Goal: Information Seeking & Learning: Find specific fact

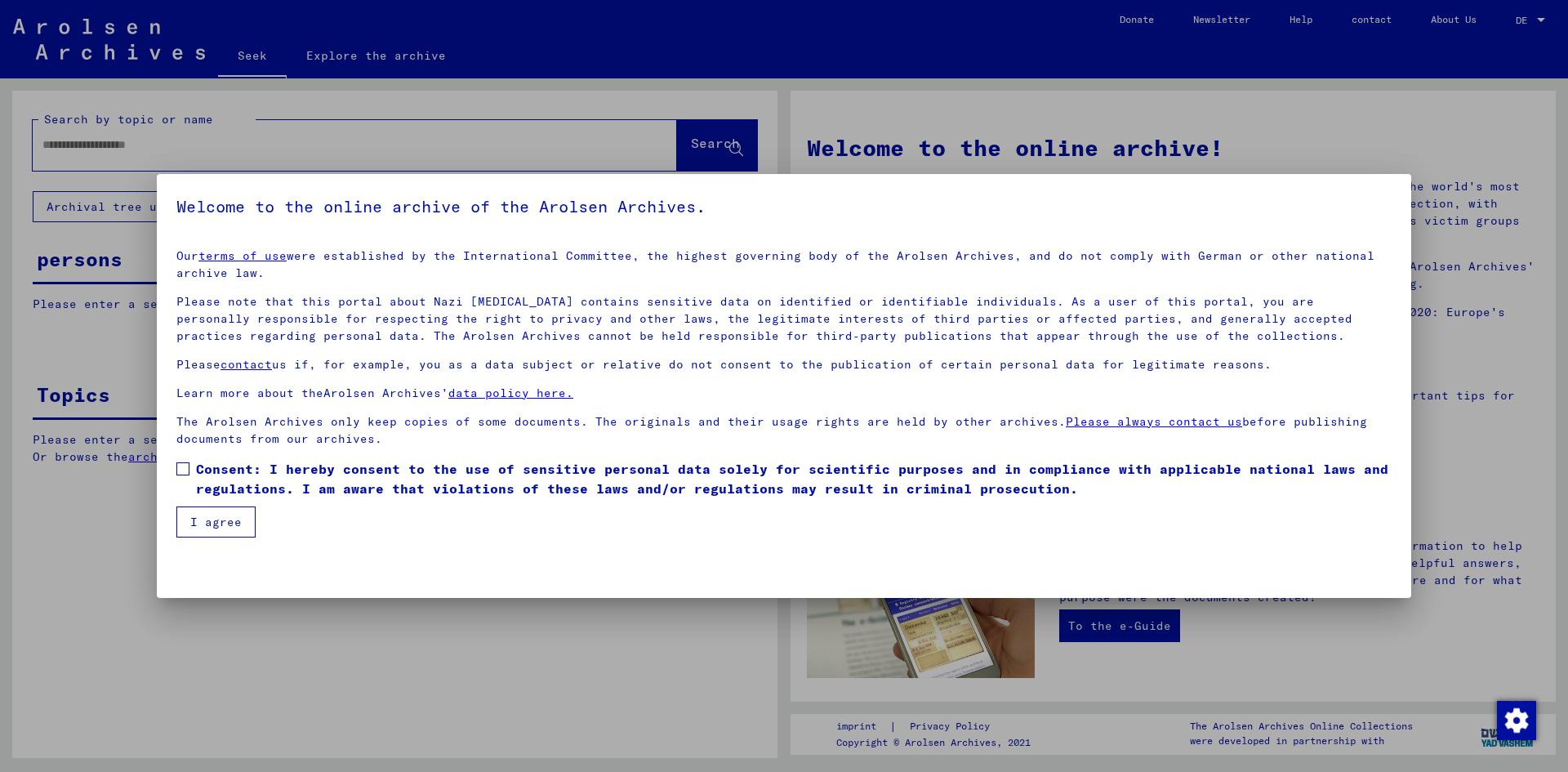
click at [573, 497] on span "Consent: I hereby consent to the use of sensitive personal data solely for scie…" at bounding box center [794, 478] width 1196 height 39
click at [248, 526] on button "I agree" at bounding box center [215, 521] width 79 height 31
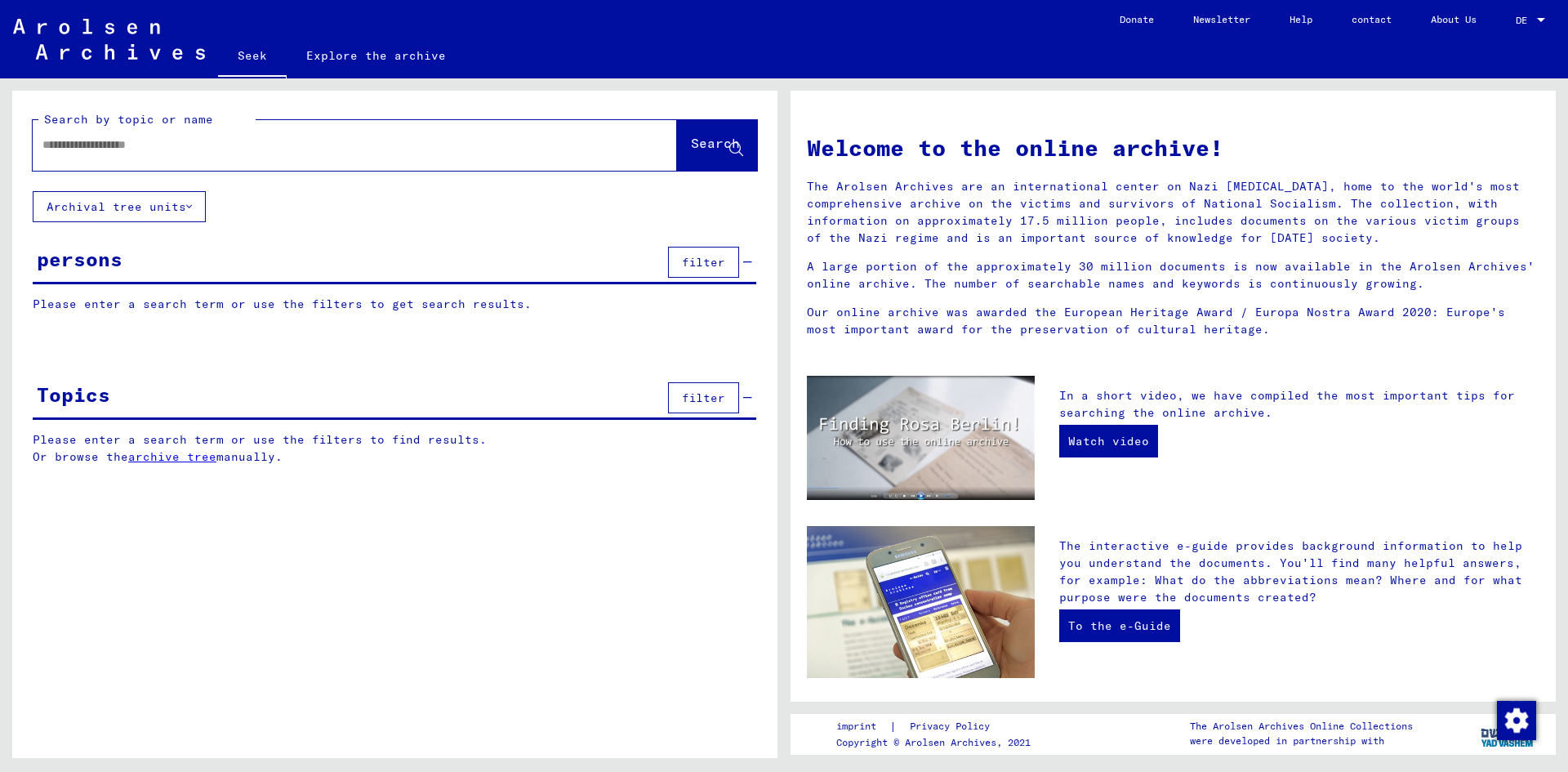
click at [454, 148] on input "text" at bounding box center [335, 145] width 585 height 17
type input "**********"
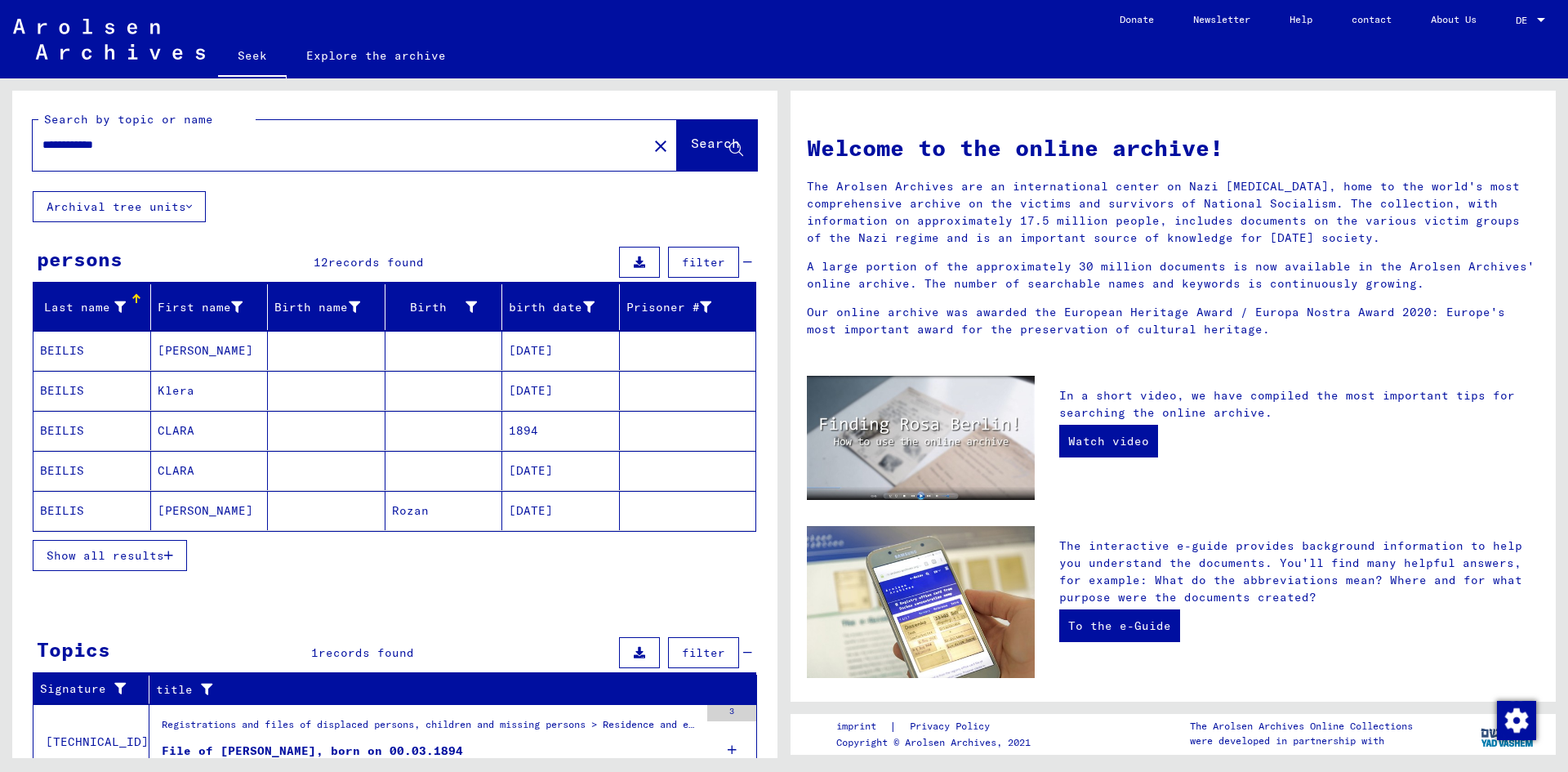
click at [206, 341] on mat-cell "[PERSON_NAME]" at bounding box center [210, 350] width 118 height 39
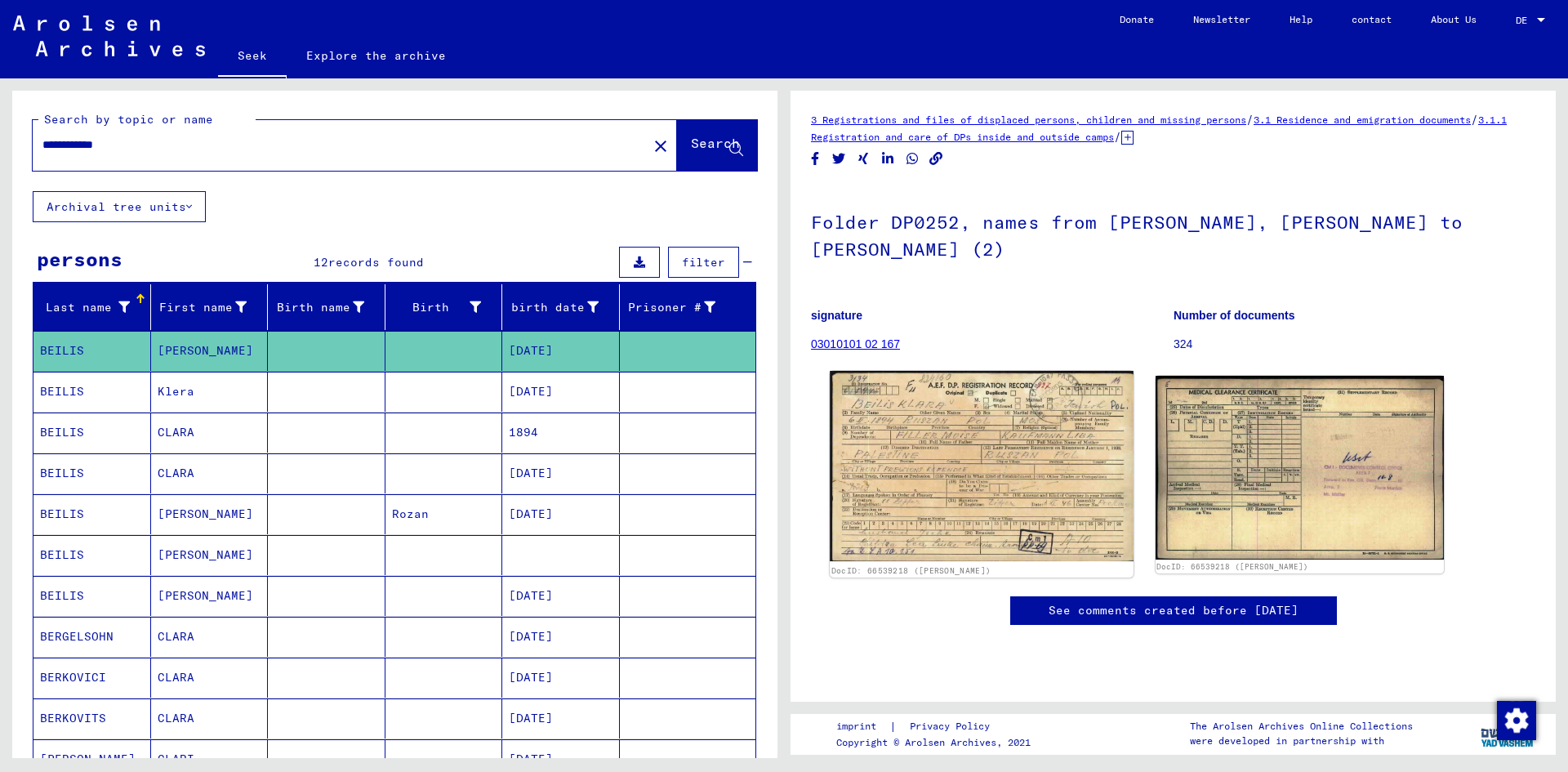
click at [917, 455] on img at bounding box center [981, 467] width 303 height 191
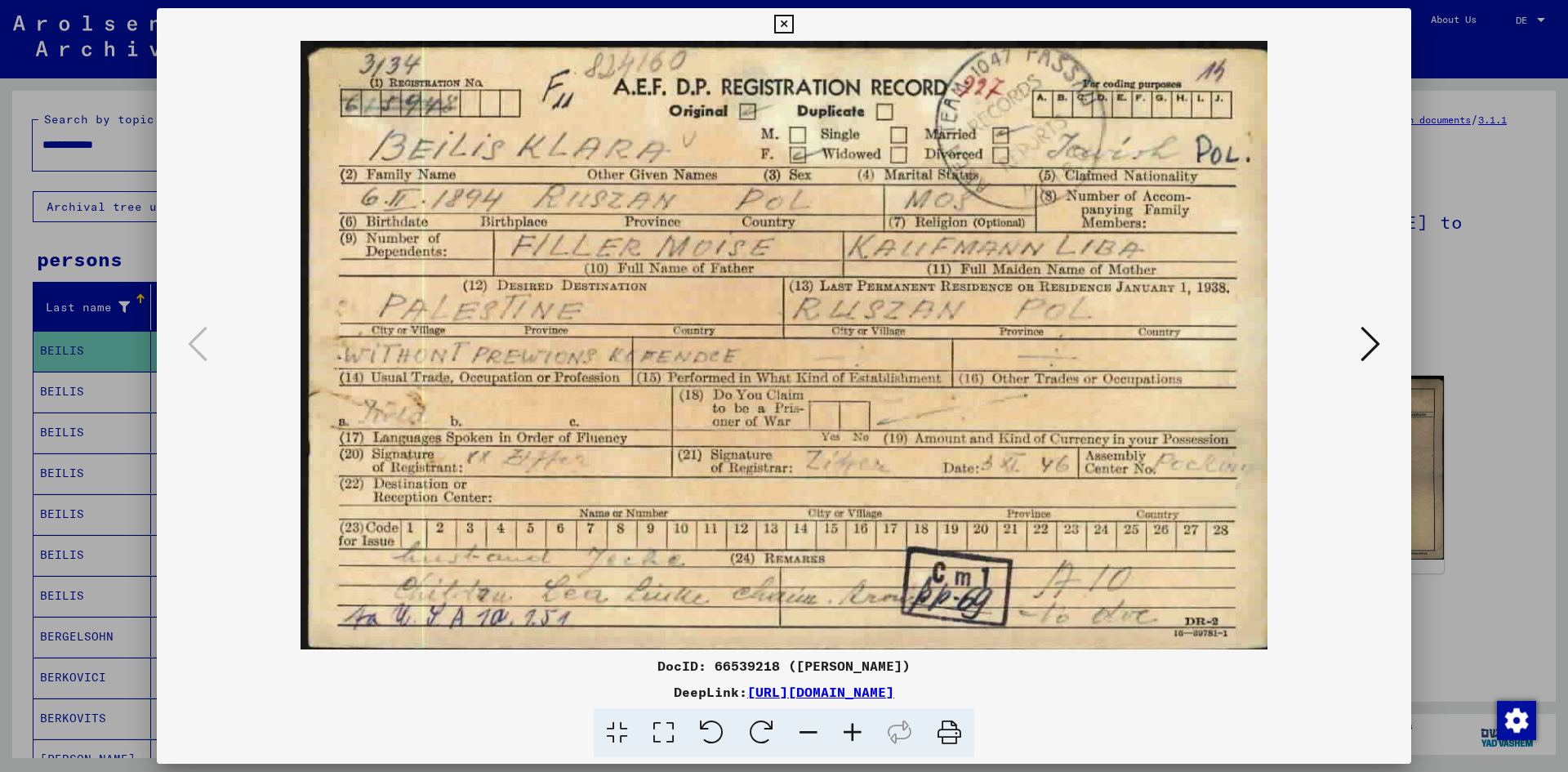
click at [894, 689] on font "[URL][DOMAIN_NAME]" at bounding box center [821, 691] width 147 height 16
drag, startPoint x: 833, startPoint y: 426, endPoint x: 1029, endPoint y: 344, distance: 212.5
click at [1030, 348] on img at bounding box center [784, 345] width 1143 height 608
click at [784, 18] on icon at bounding box center [784, 24] width 19 height 19
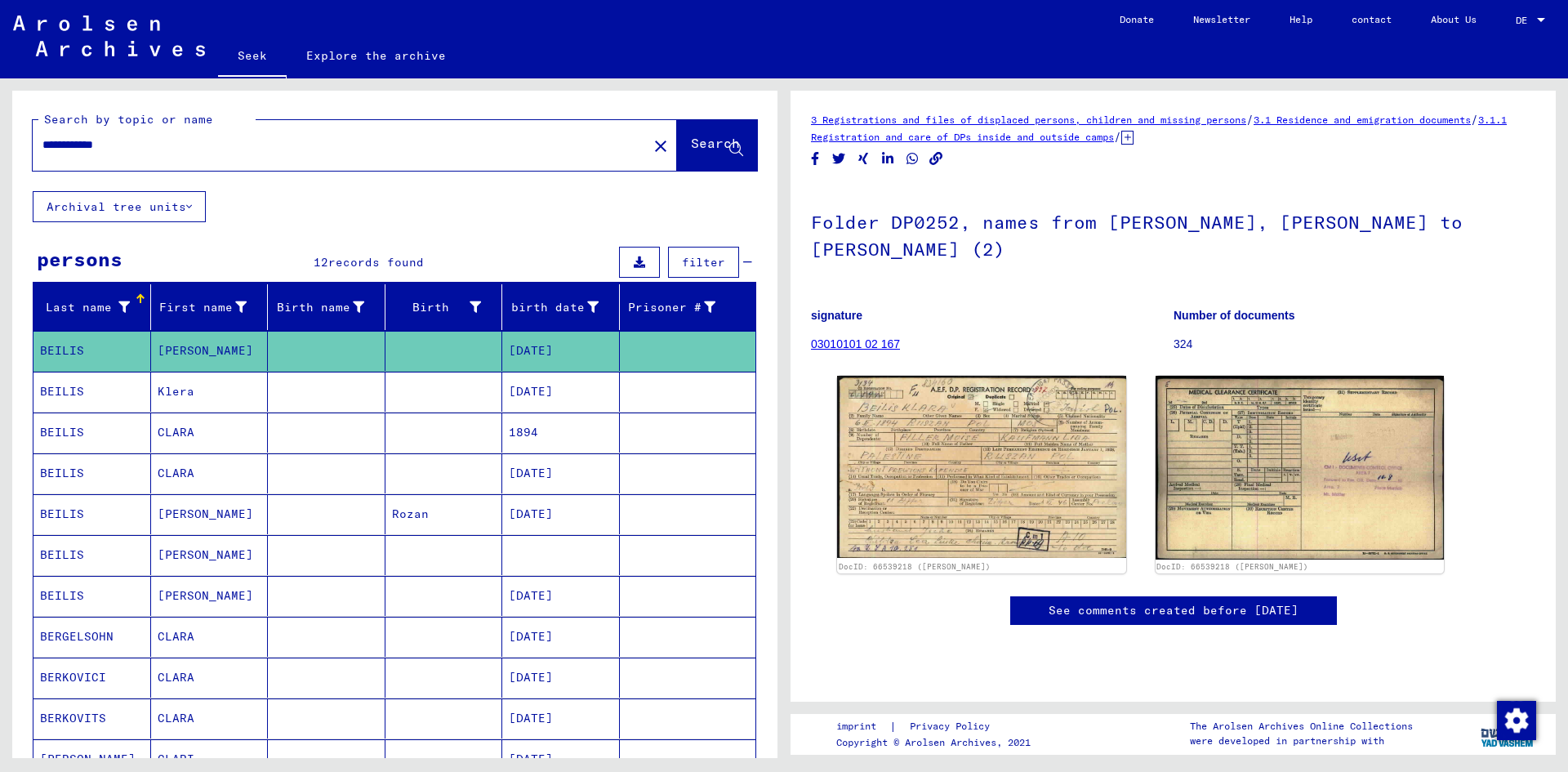
click at [236, 373] on mat-cell "Klera" at bounding box center [210, 391] width 118 height 40
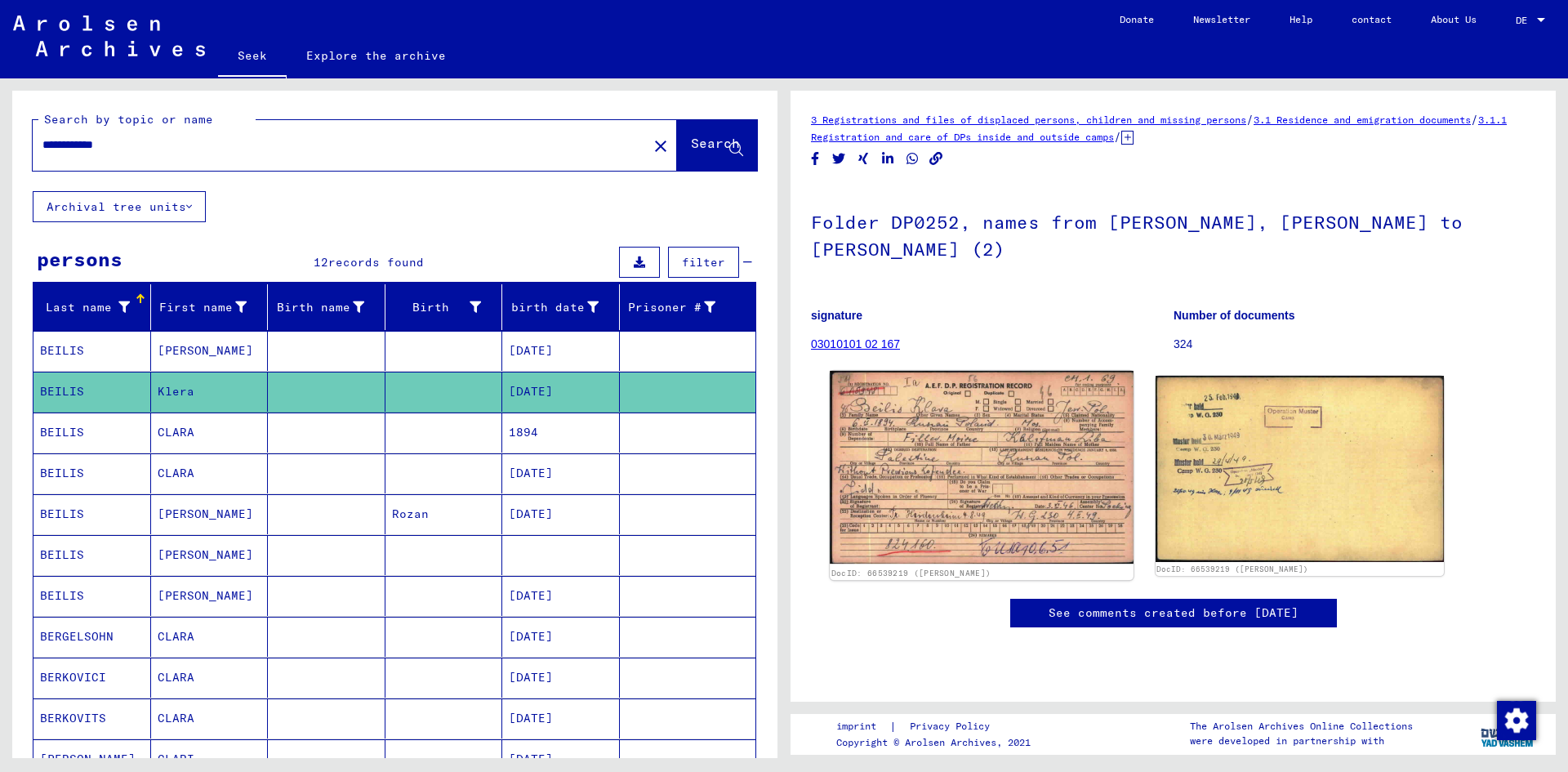
click at [917, 472] on img at bounding box center [981, 468] width 303 height 193
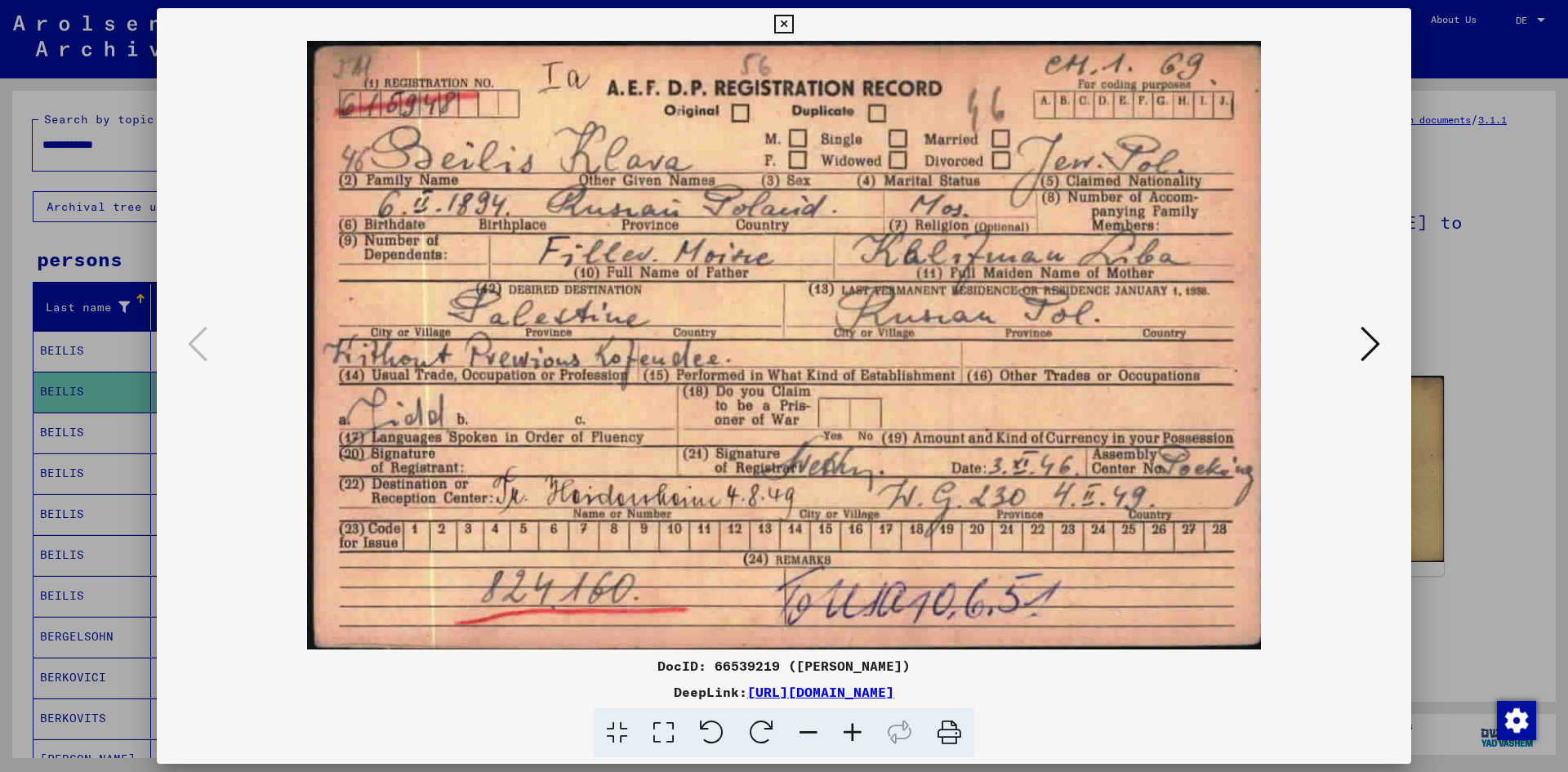
click at [792, 12] on button at bounding box center [784, 25] width 29 height 33
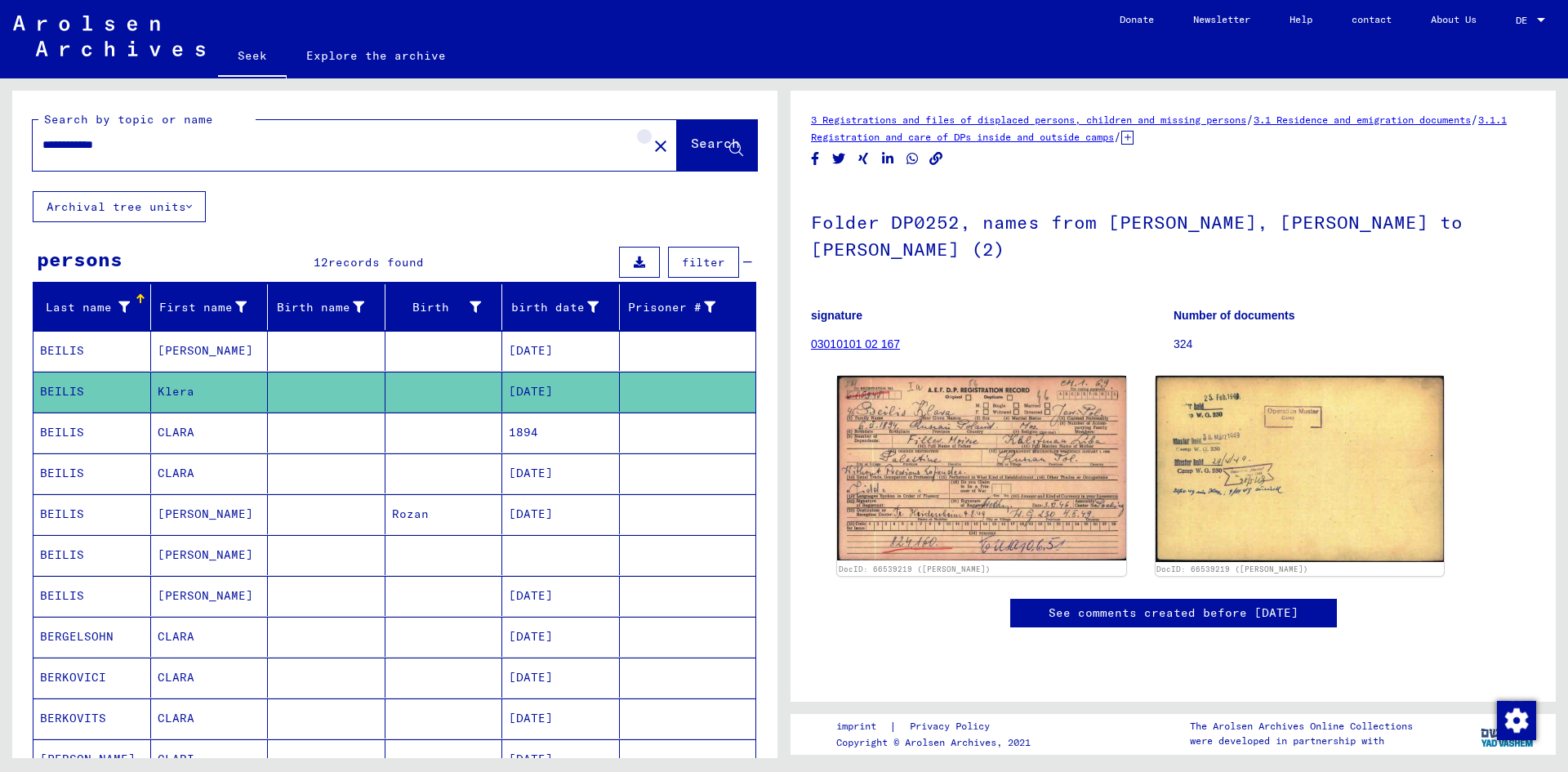
click at [644, 159] on button "close" at bounding box center [660, 145] width 33 height 33
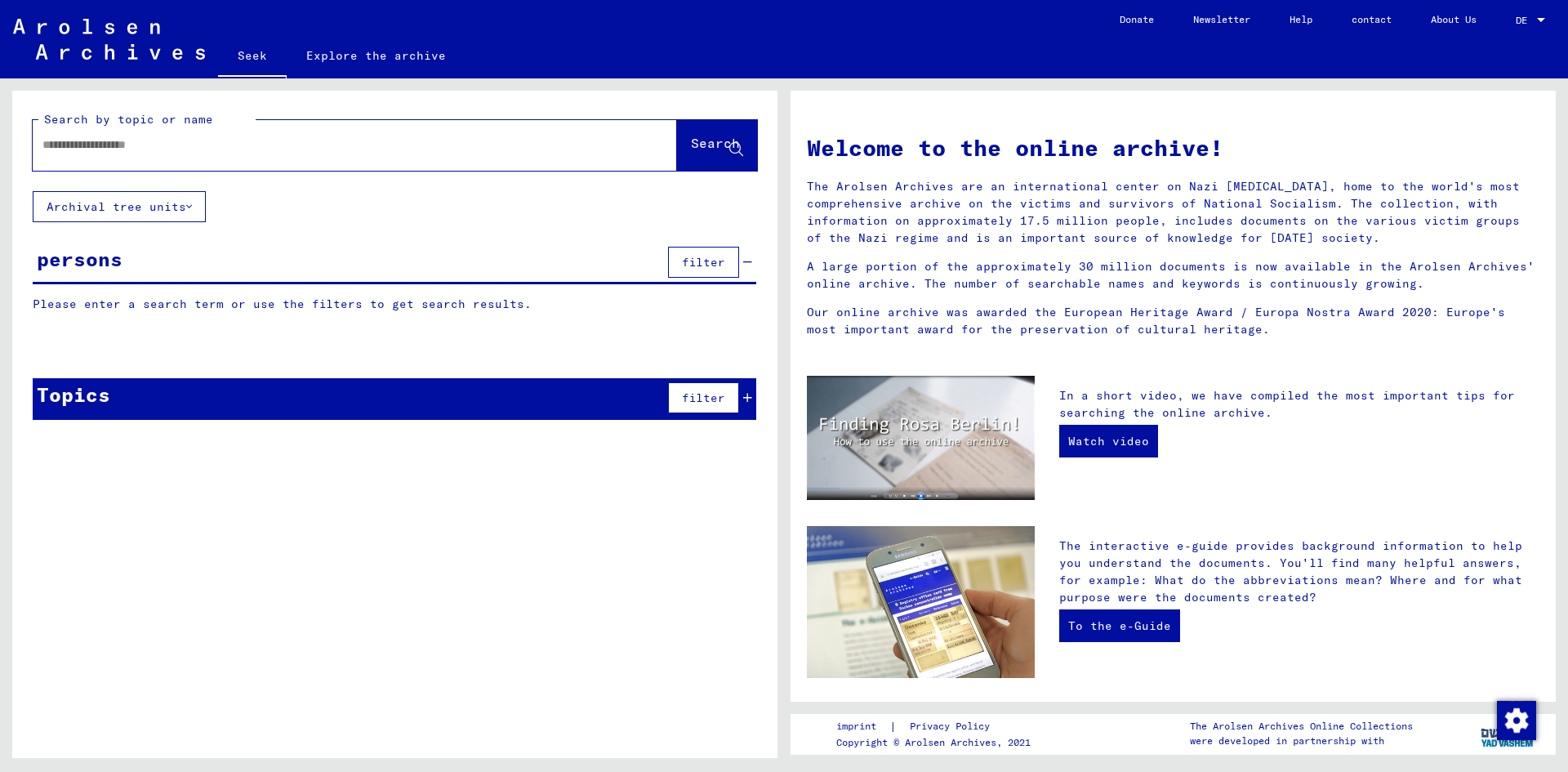
click at [614, 151] on div at bounding box center [354, 144] width 644 height 51
click at [602, 138] on input "text" at bounding box center [335, 145] width 585 height 17
type input "**********"
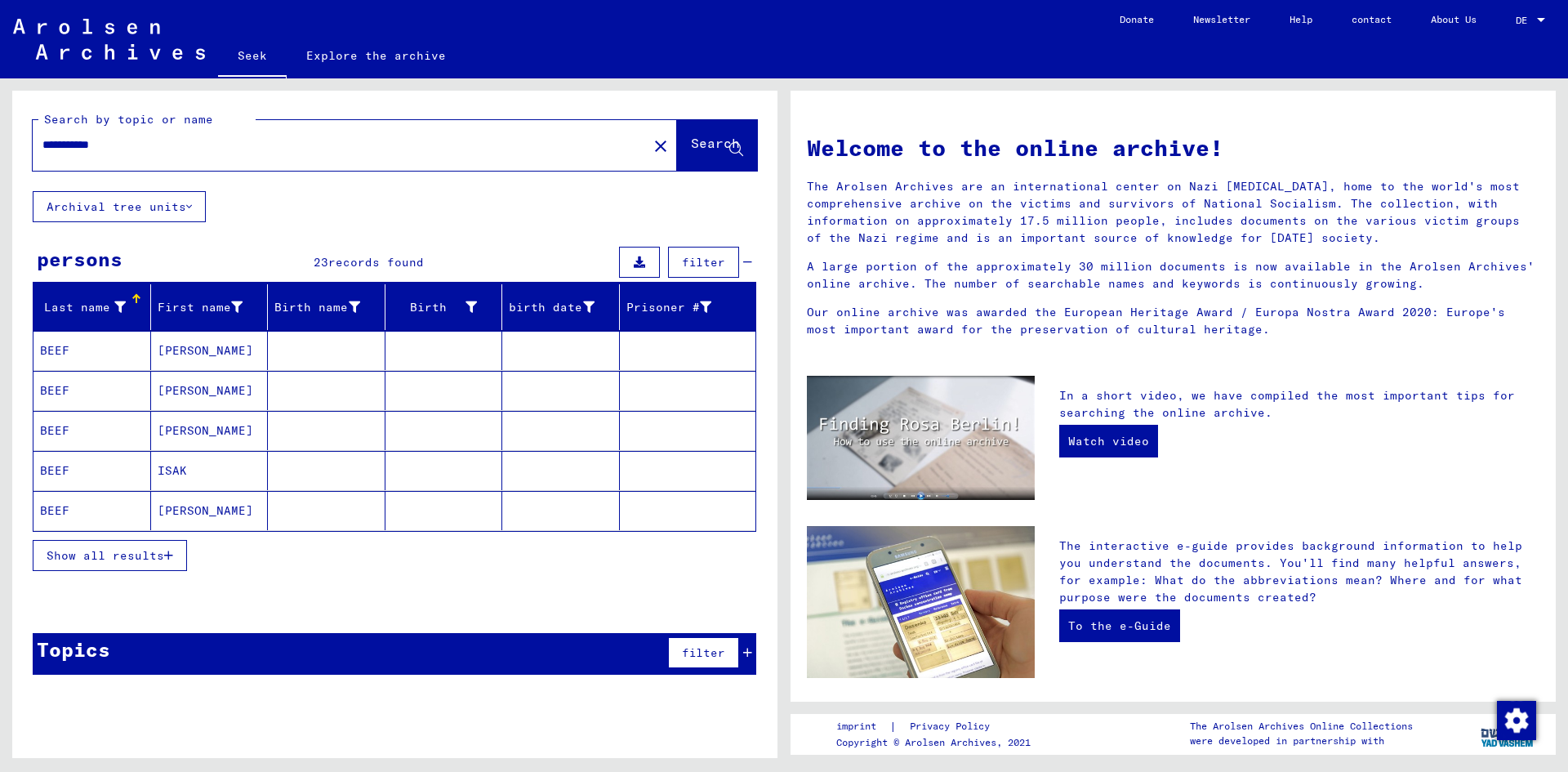
click at [234, 352] on font "[PERSON_NAME]" at bounding box center [206, 349] width 96 height 14
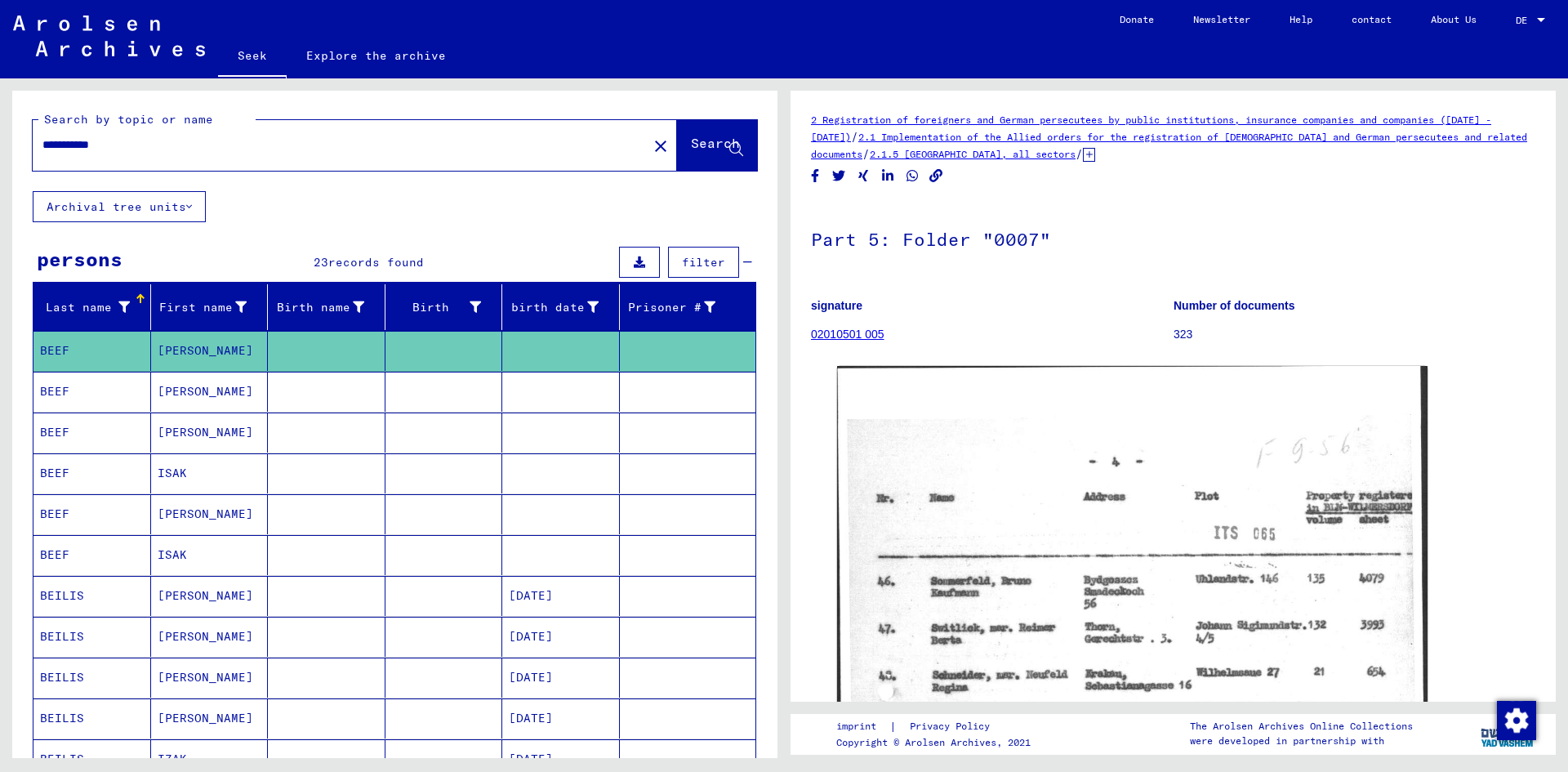
click at [214, 383] on font "[PERSON_NAME]" at bounding box center [206, 391] width 96 height 17
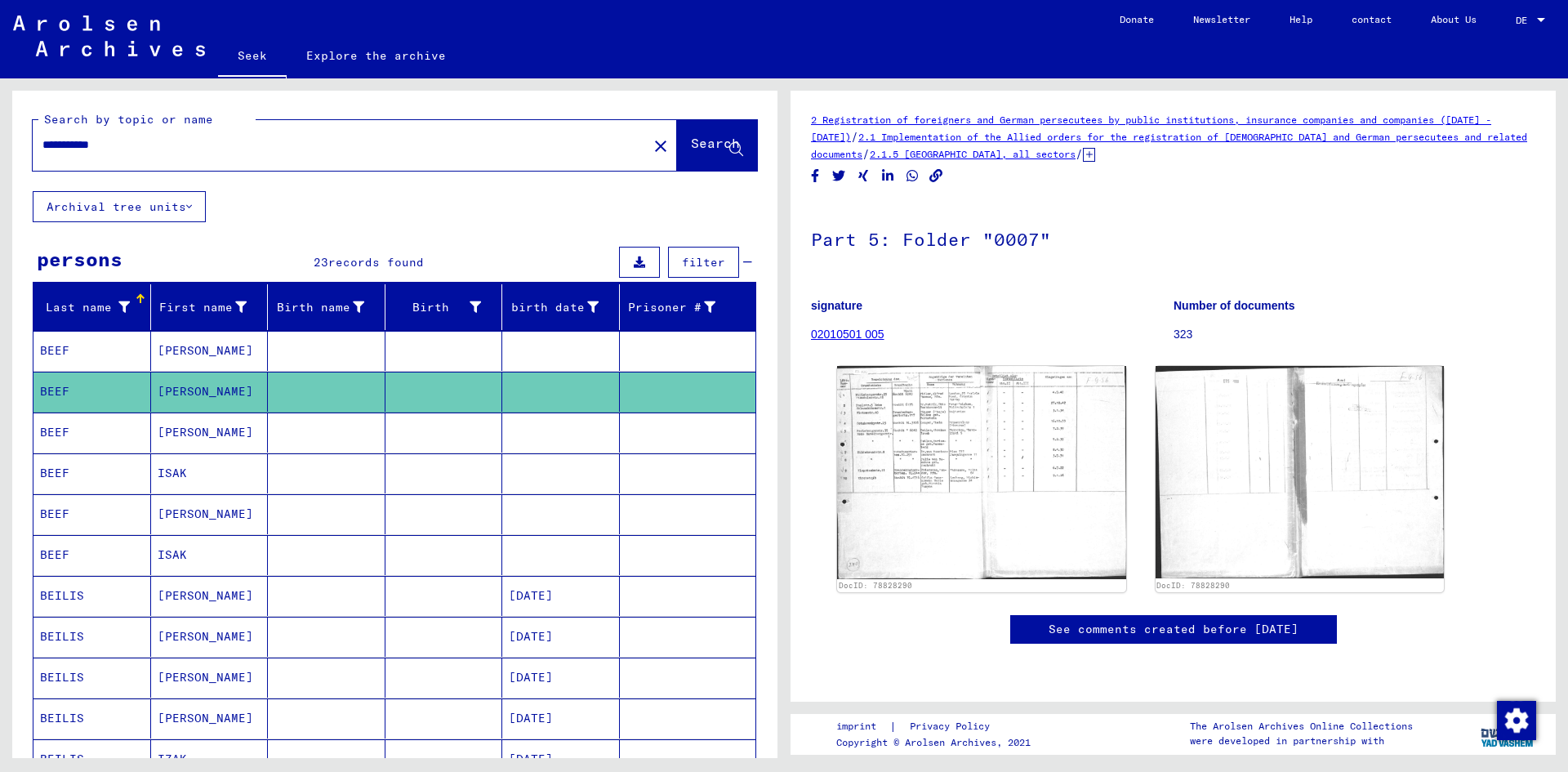
click at [198, 424] on font "[PERSON_NAME]" at bounding box center [206, 432] width 96 height 17
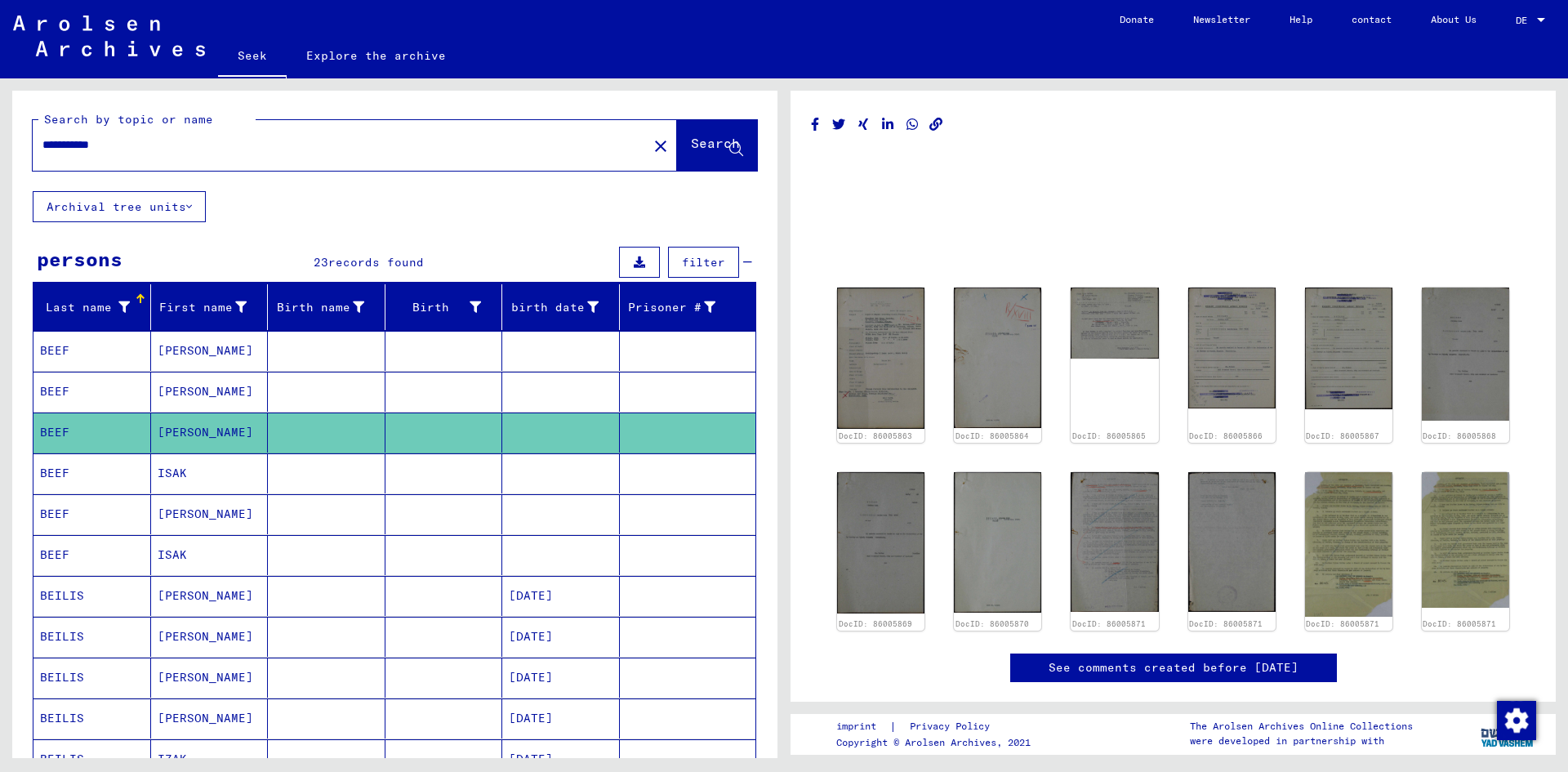
click at [208, 453] on mat-cell "ISAK" at bounding box center [210, 474] width 118 height 40
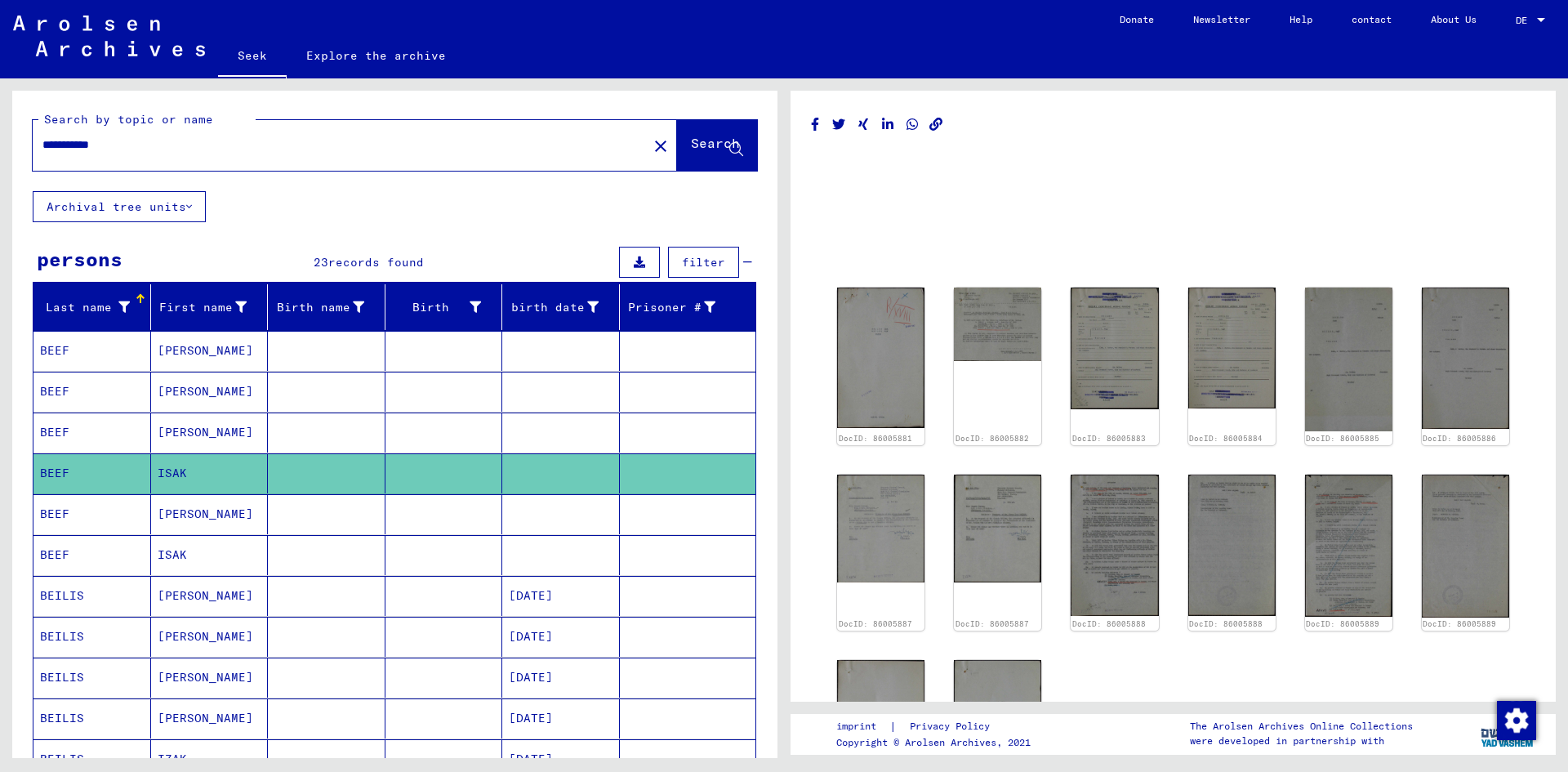
click at [204, 510] on font "[PERSON_NAME]" at bounding box center [206, 513] width 96 height 14
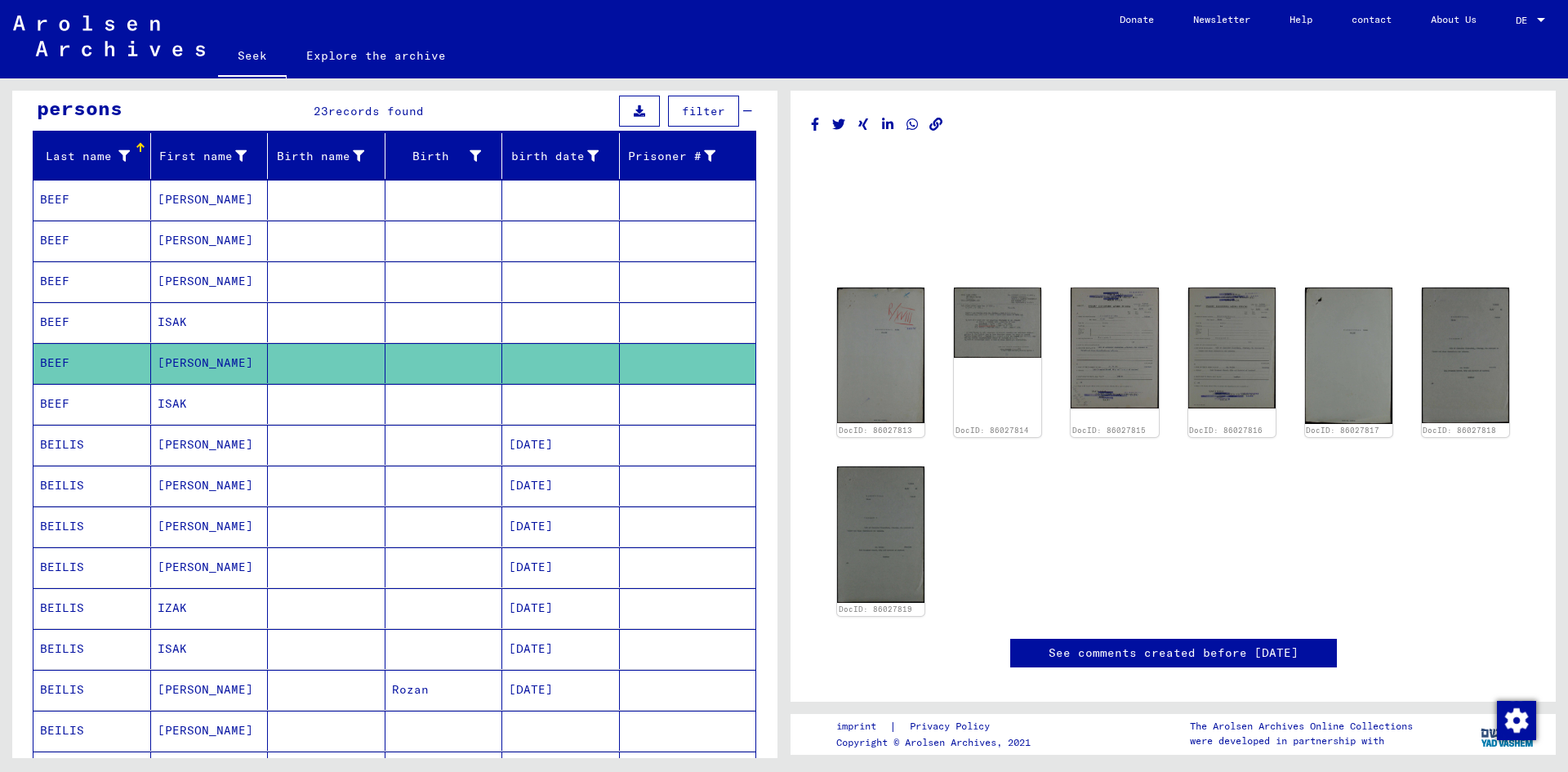
scroll to position [164, 0]
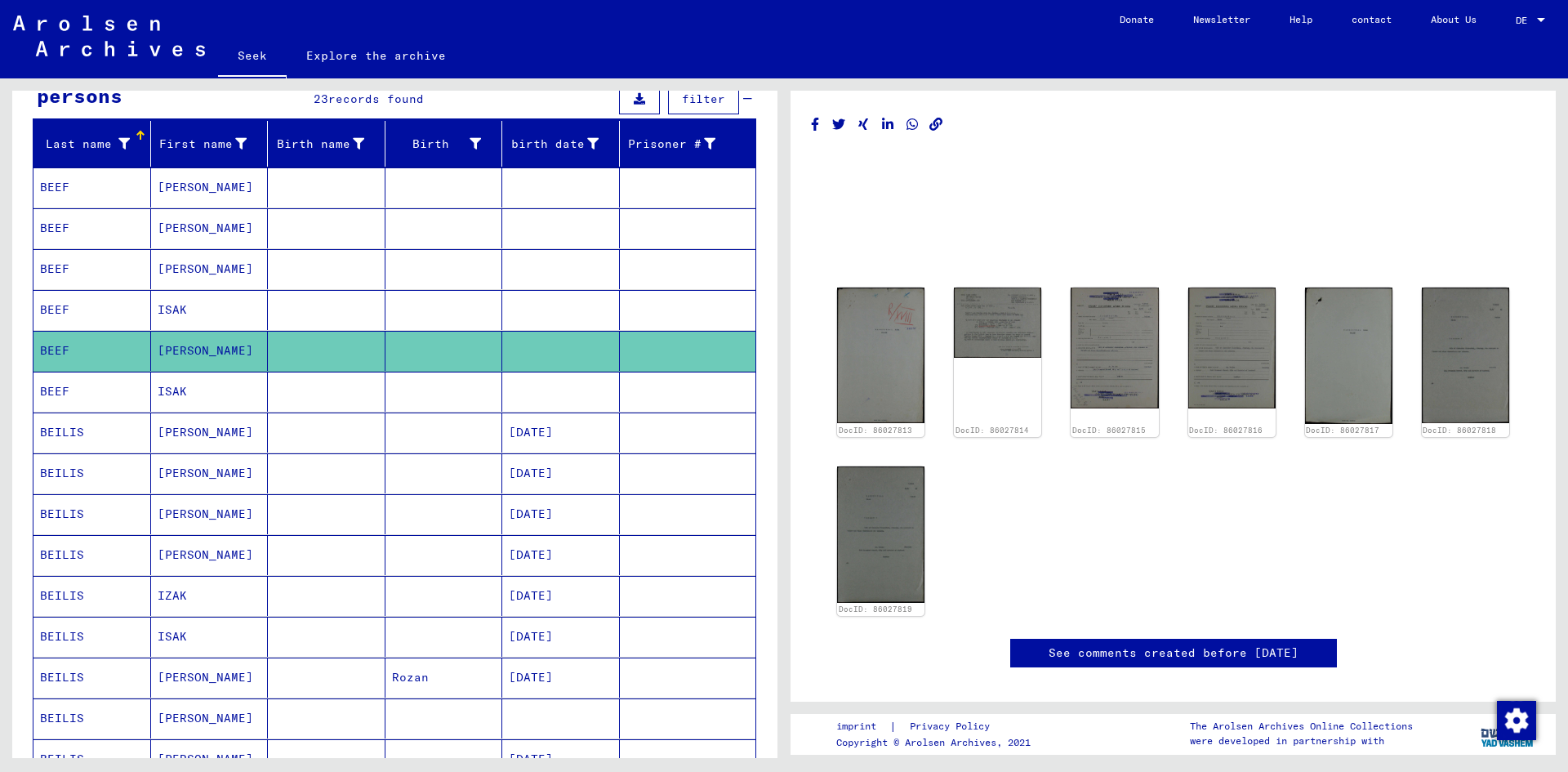
click at [210, 399] on mat-cell "ISAK" at bounding box center [210, 391] width 118 height 40
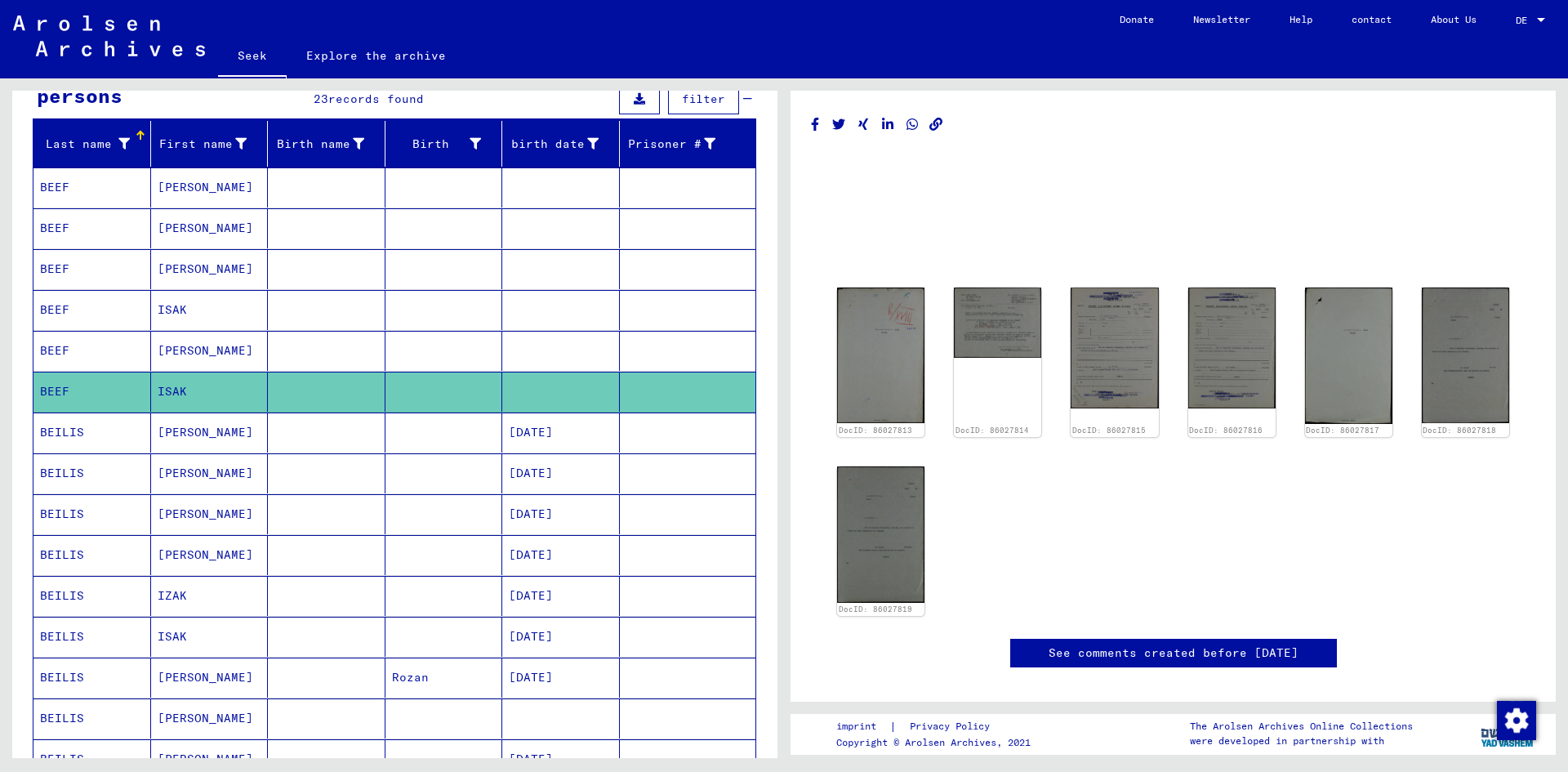
click at [205, 441] on mat-cell "[PERSON_NAME]" at bounding box center [210, 432] width 118 height 40
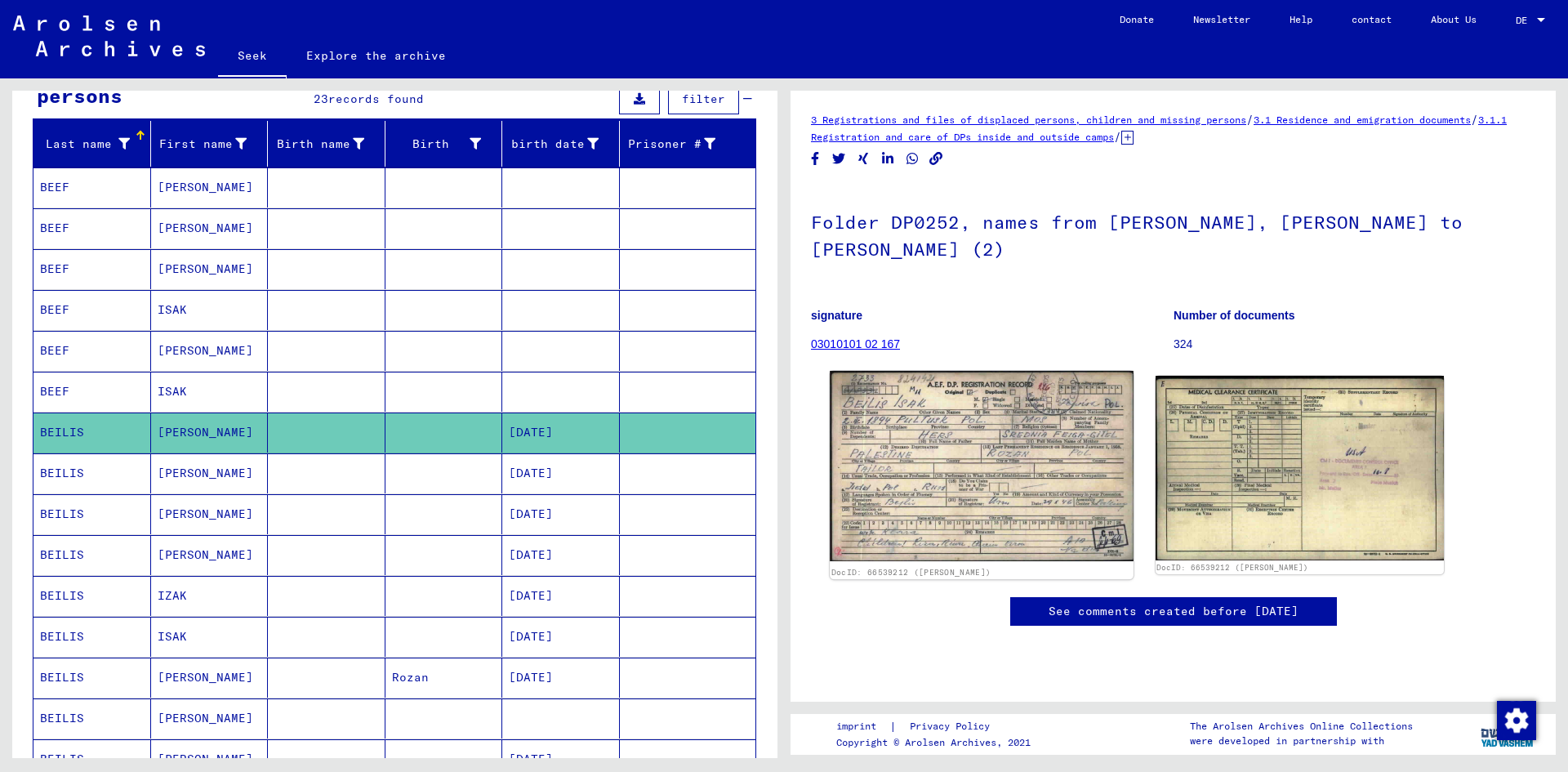
click at [990, 485] on img at bounding box center [981, 467] width 303 height 191
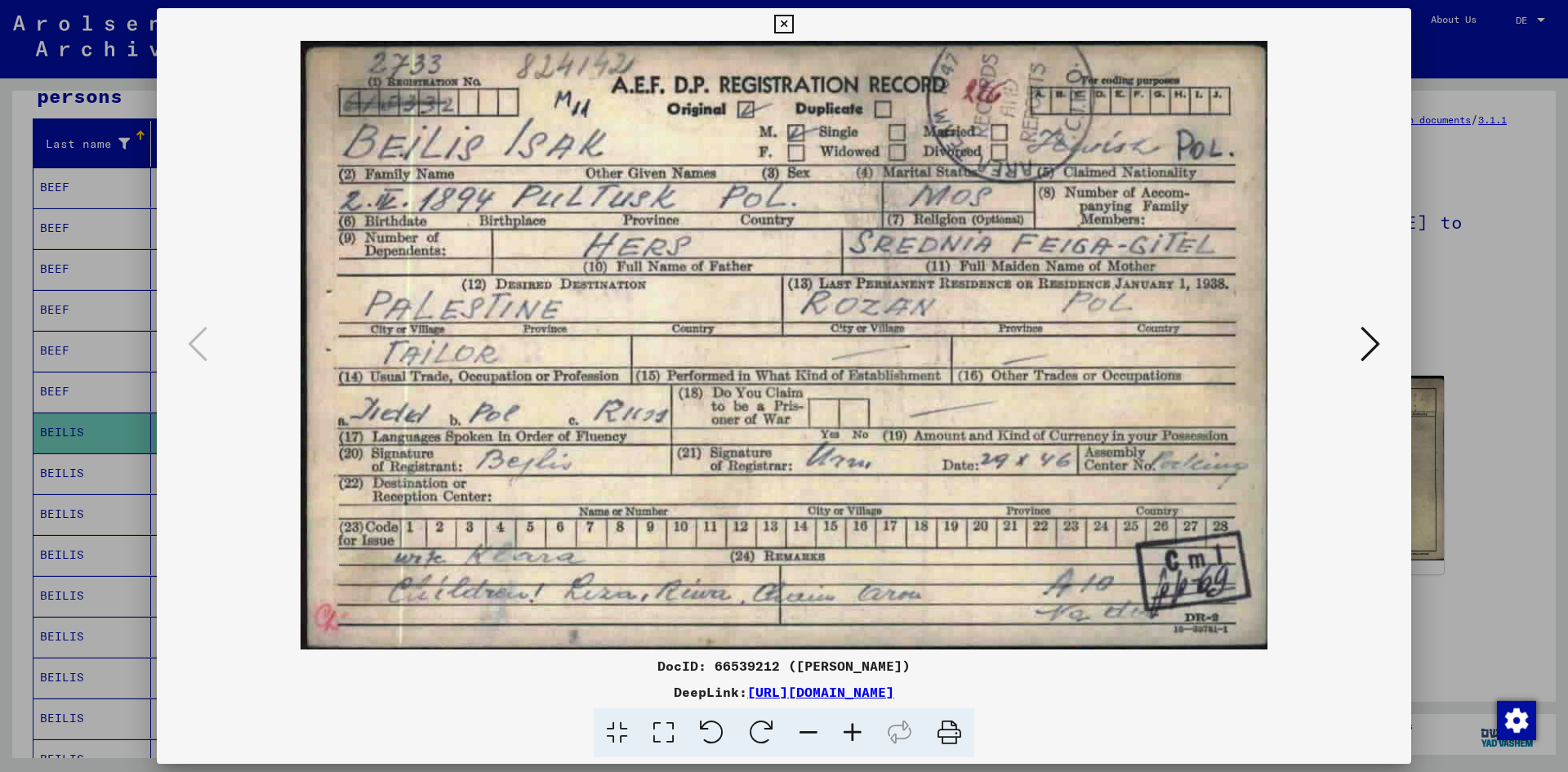
click at [795, 25] on button at bounding box center [784, 25] width 29 height 33
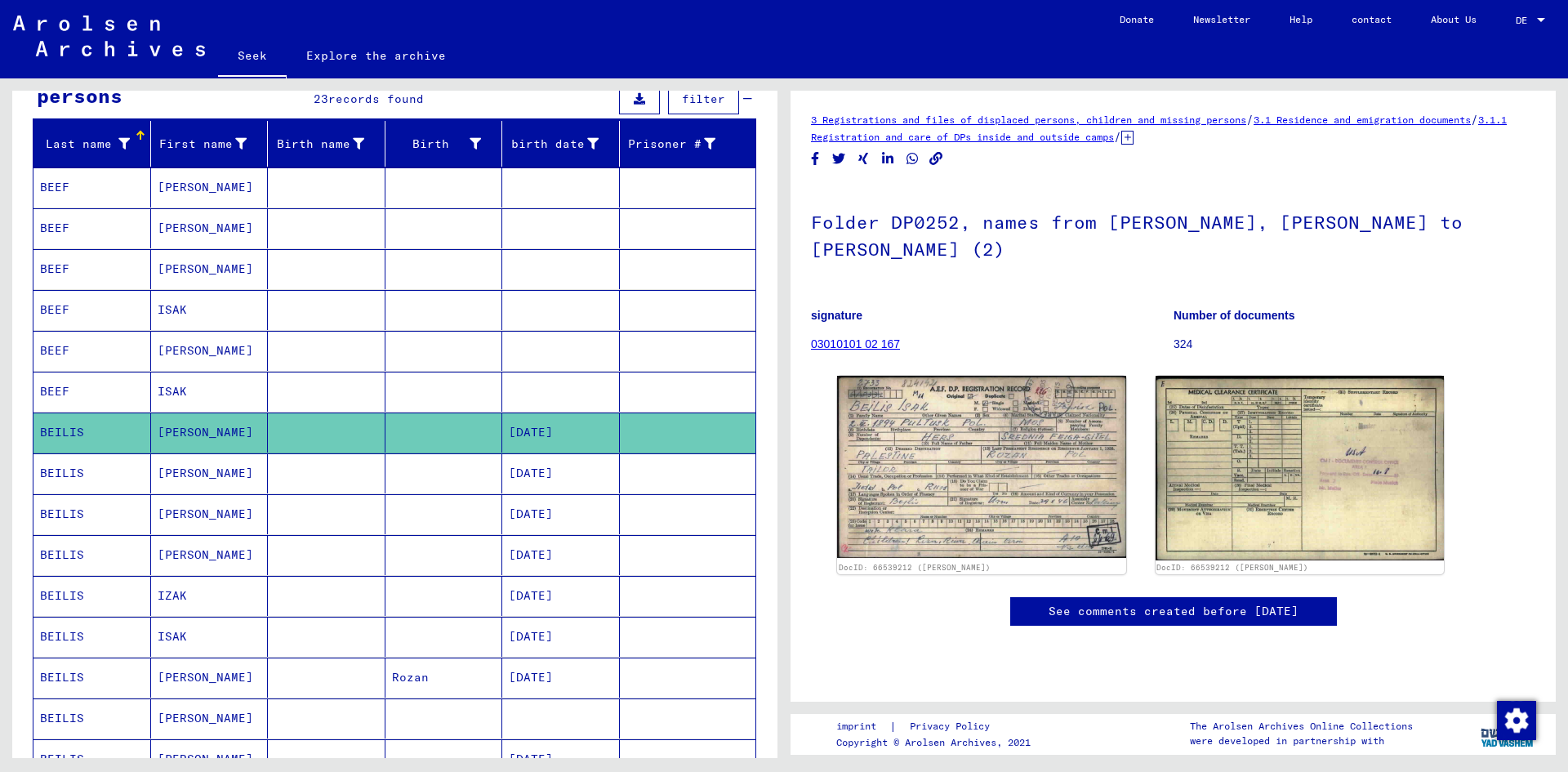
click at [300, 472] on mat-cell at bounding box center [326, 474] width 118 height 40
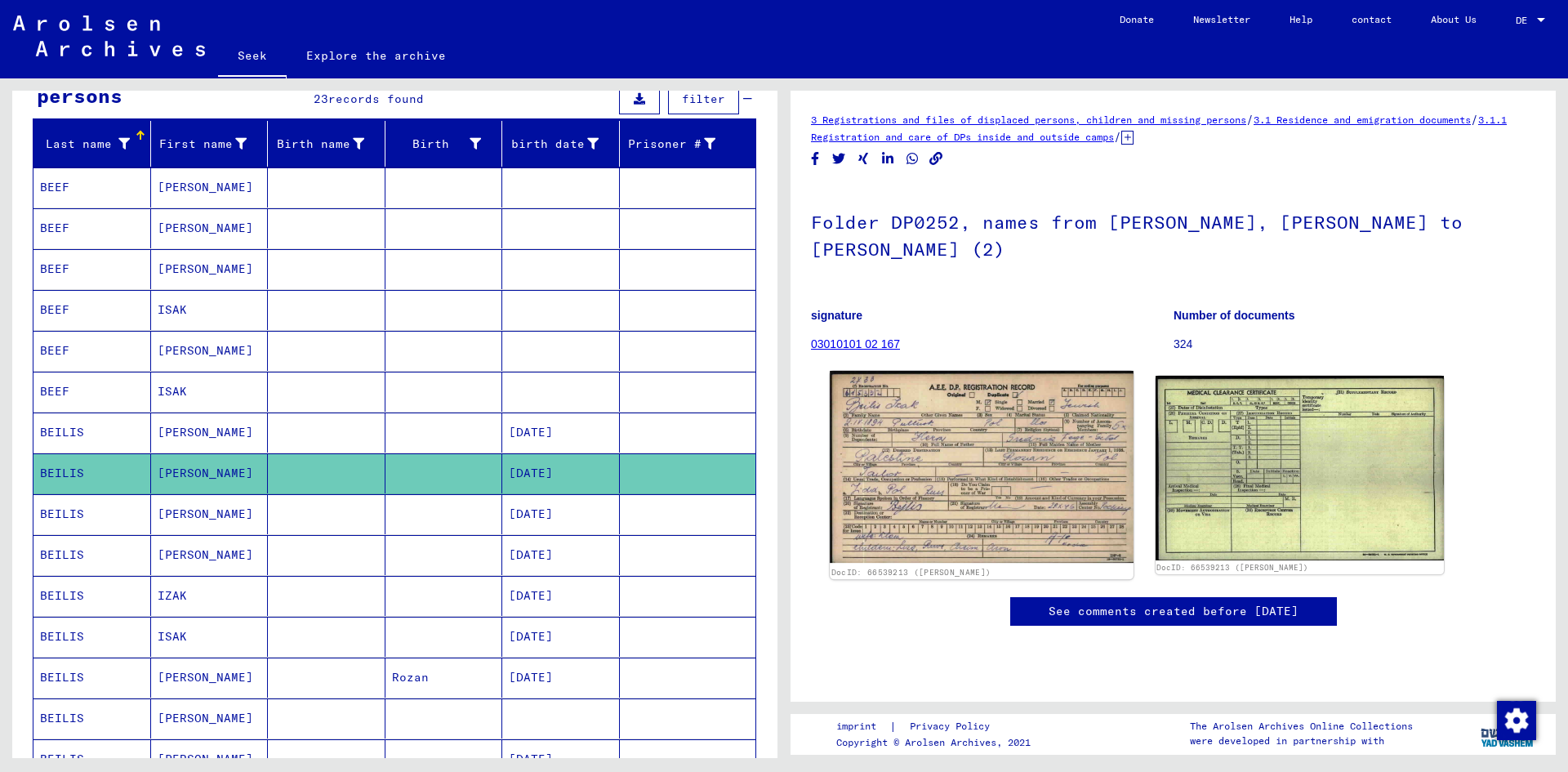
click at [853, 412] on img at bounding box center [981, 467] width 303 height 192
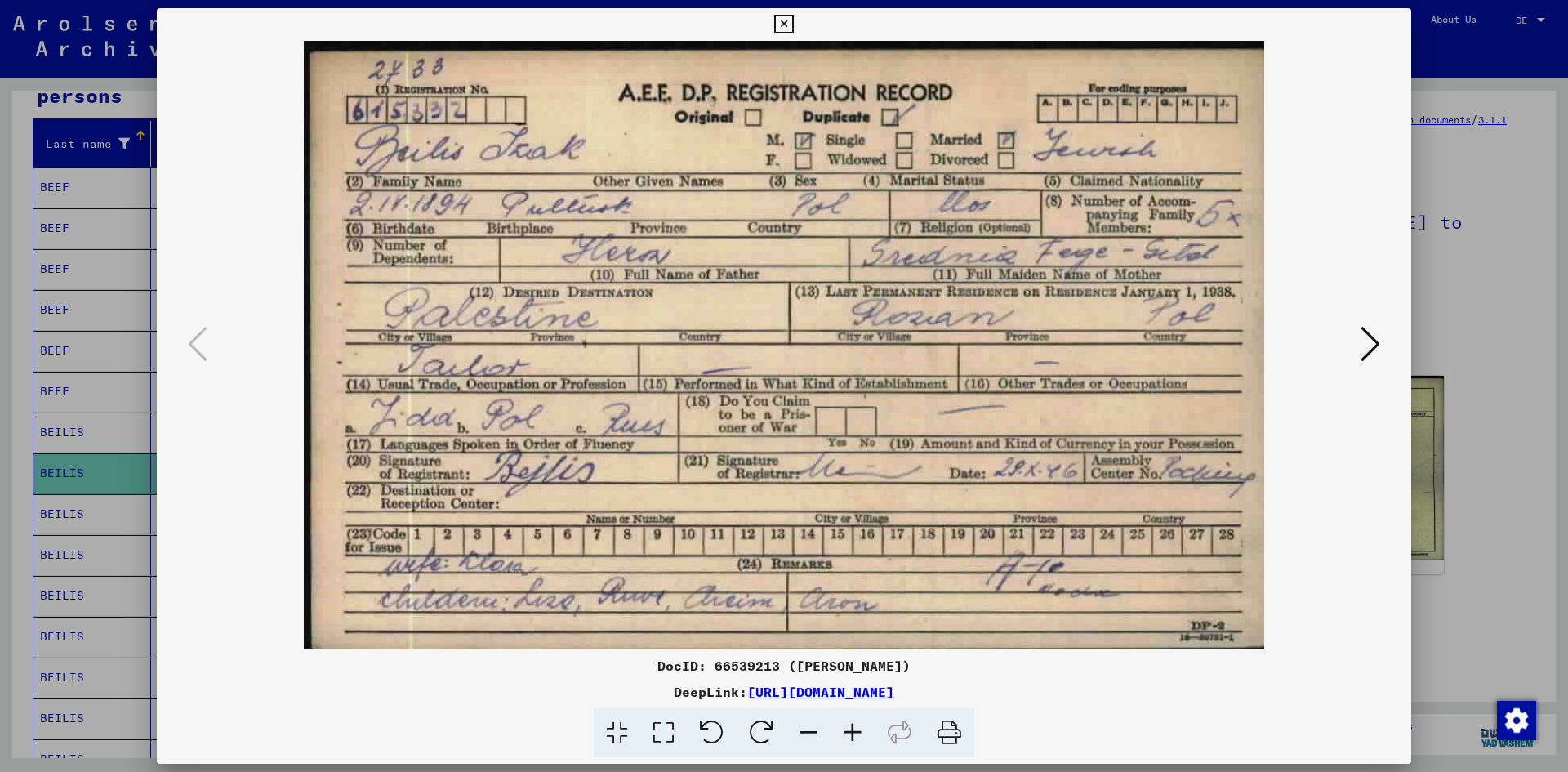
click at [785, 25] on icon at bounding box center [784, 24] width 19 height 19
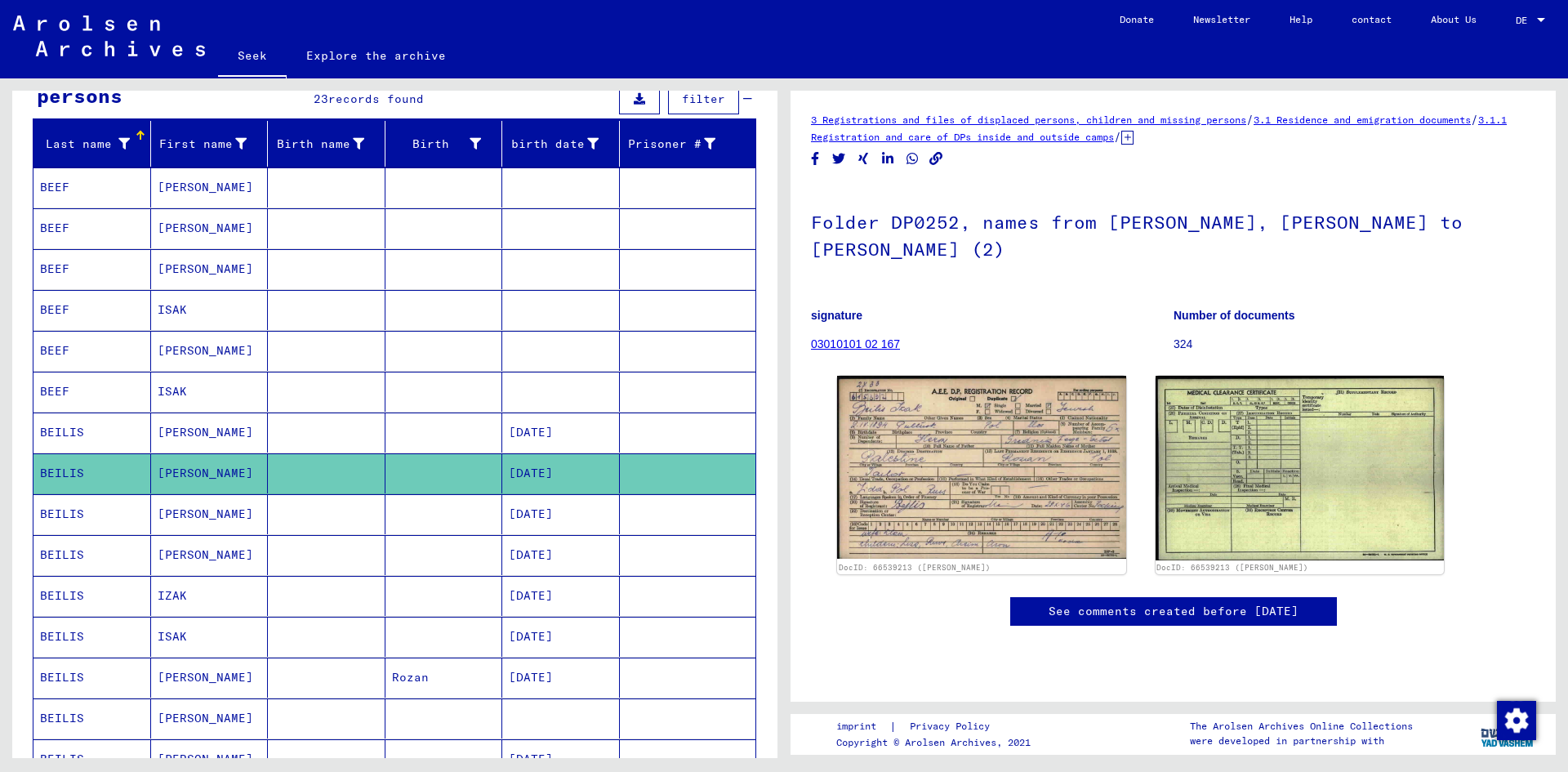
click at [187, 434] on font "[PERSON_NAME]" at bounding box center [206, 431] width 96 height 14
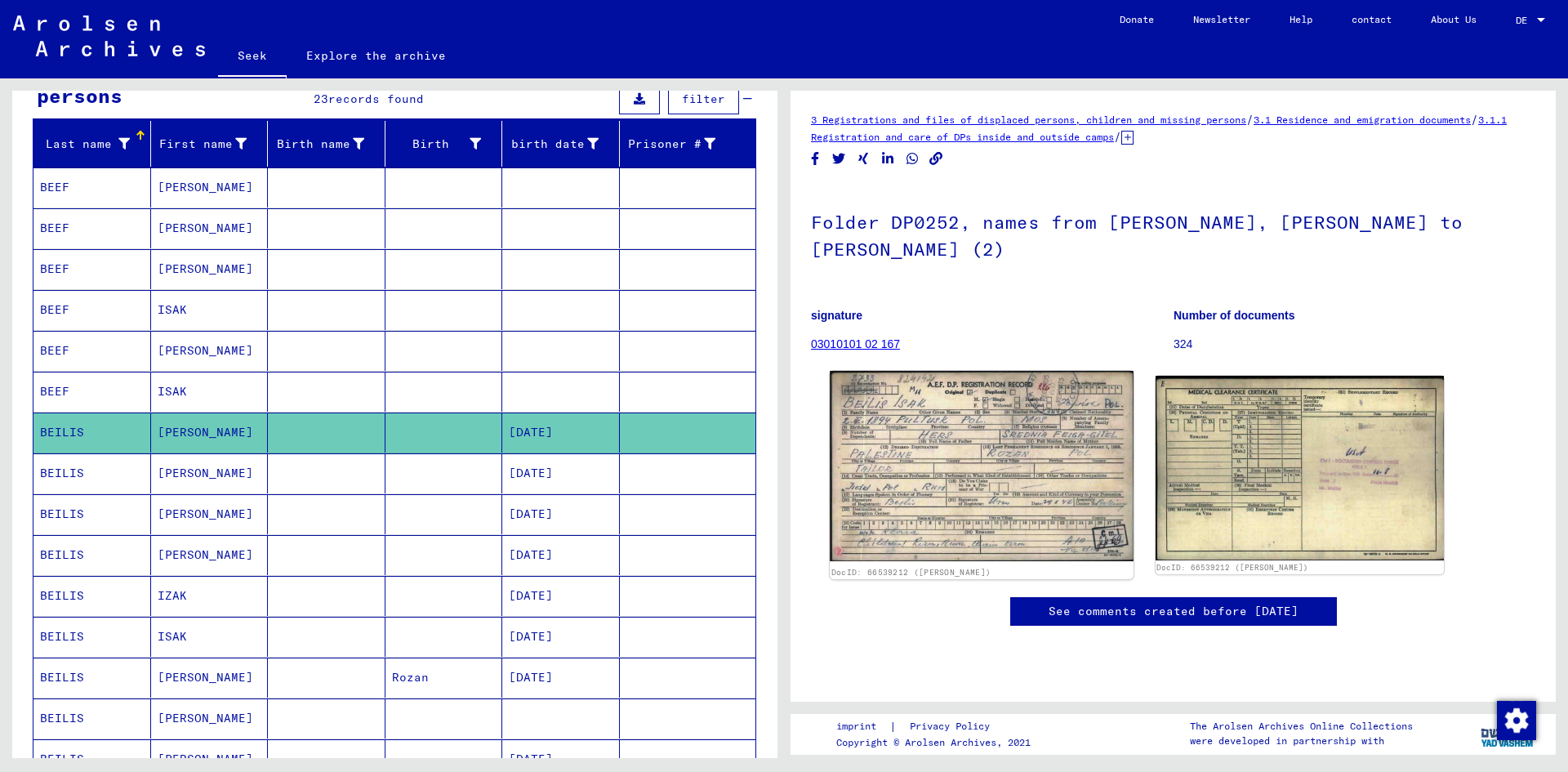
click at [1028, 406] on img at bounding box center [981, 467] width 303 height 191
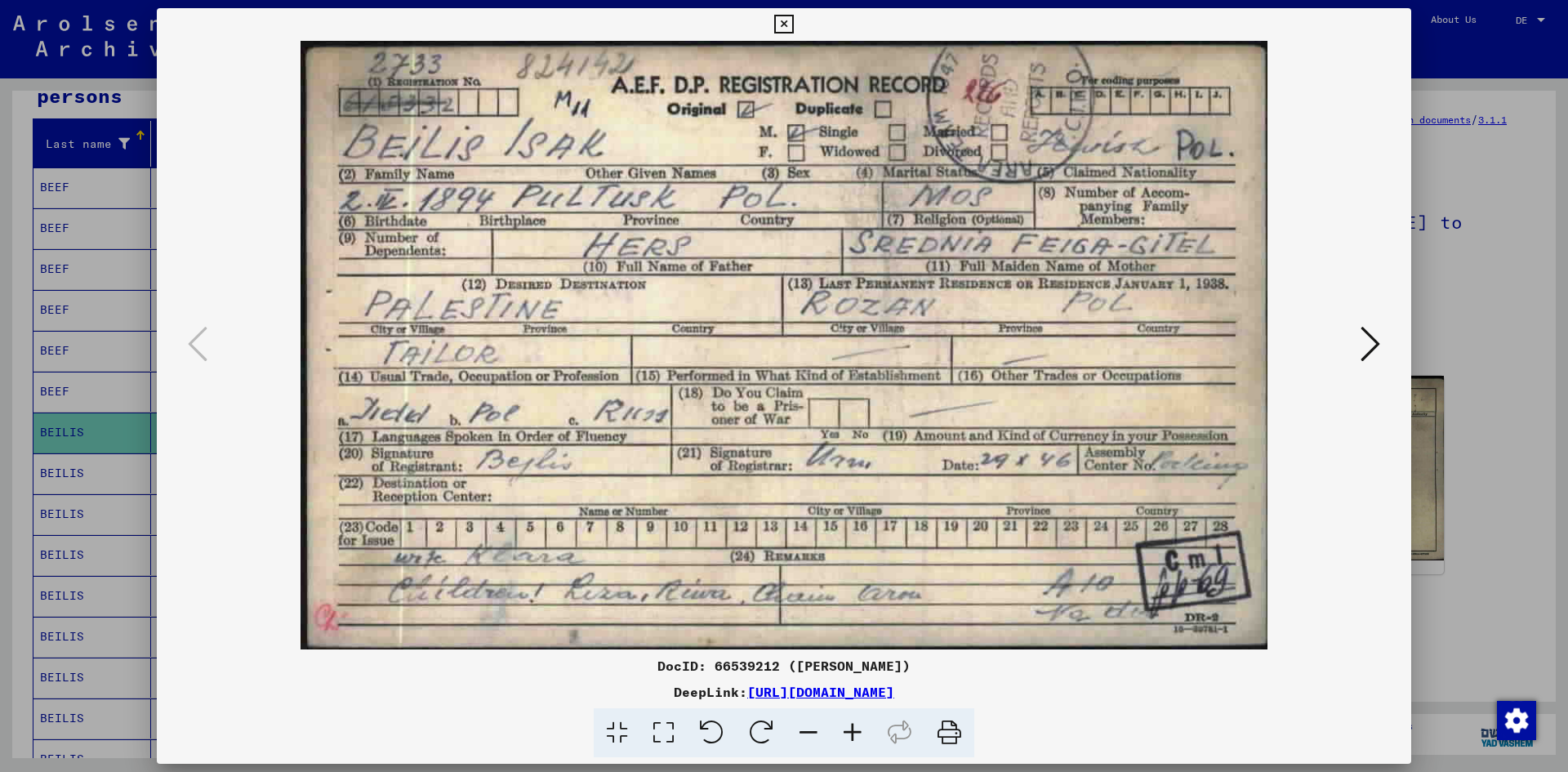
click at [775, 16] on icon at bounding box center [784, 24] width 19 height 19
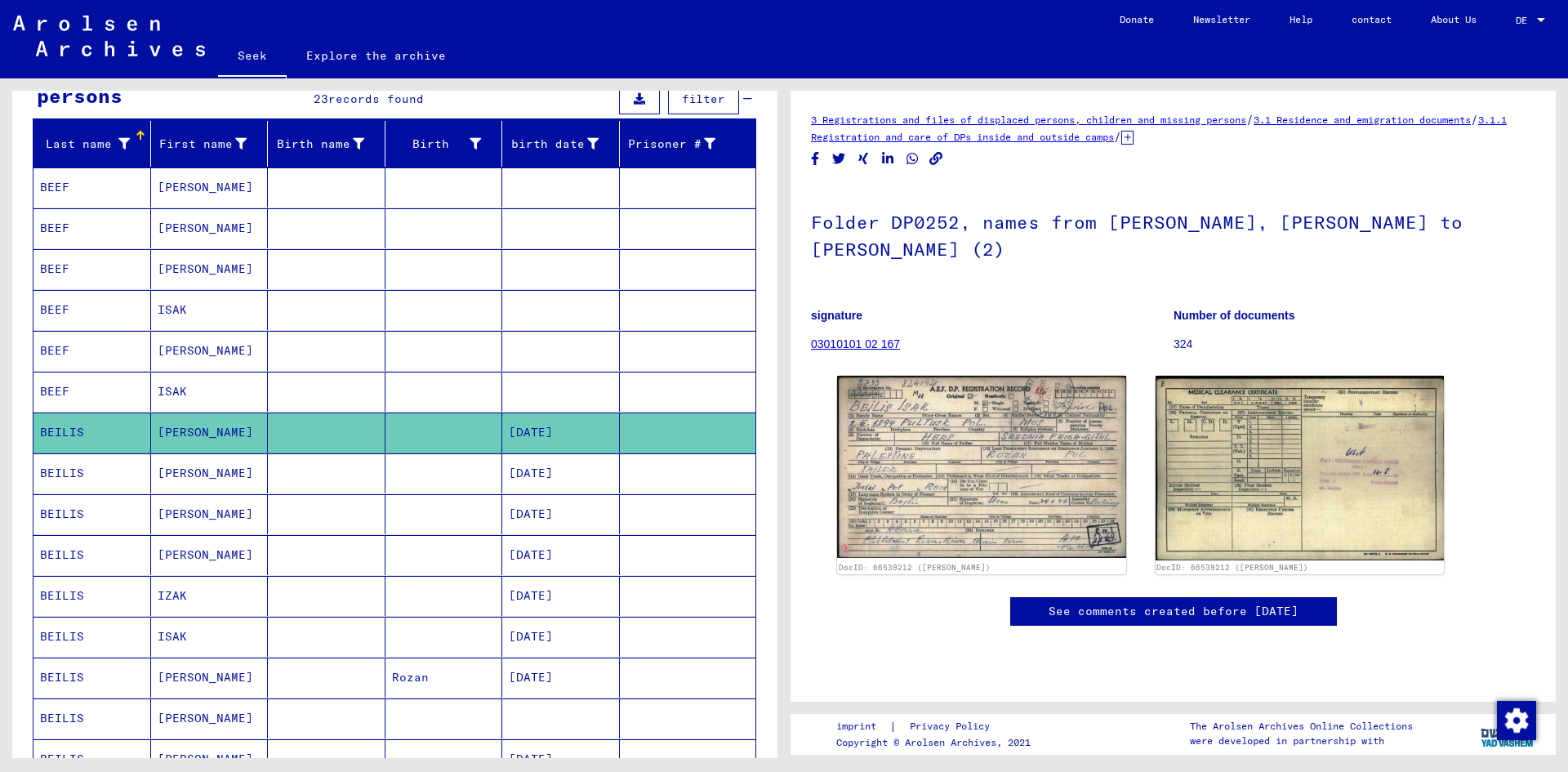
click at [215, 508] on mat-cell "[PERSON_NAME]" at bounding box center [210, 514] width 118 height 40
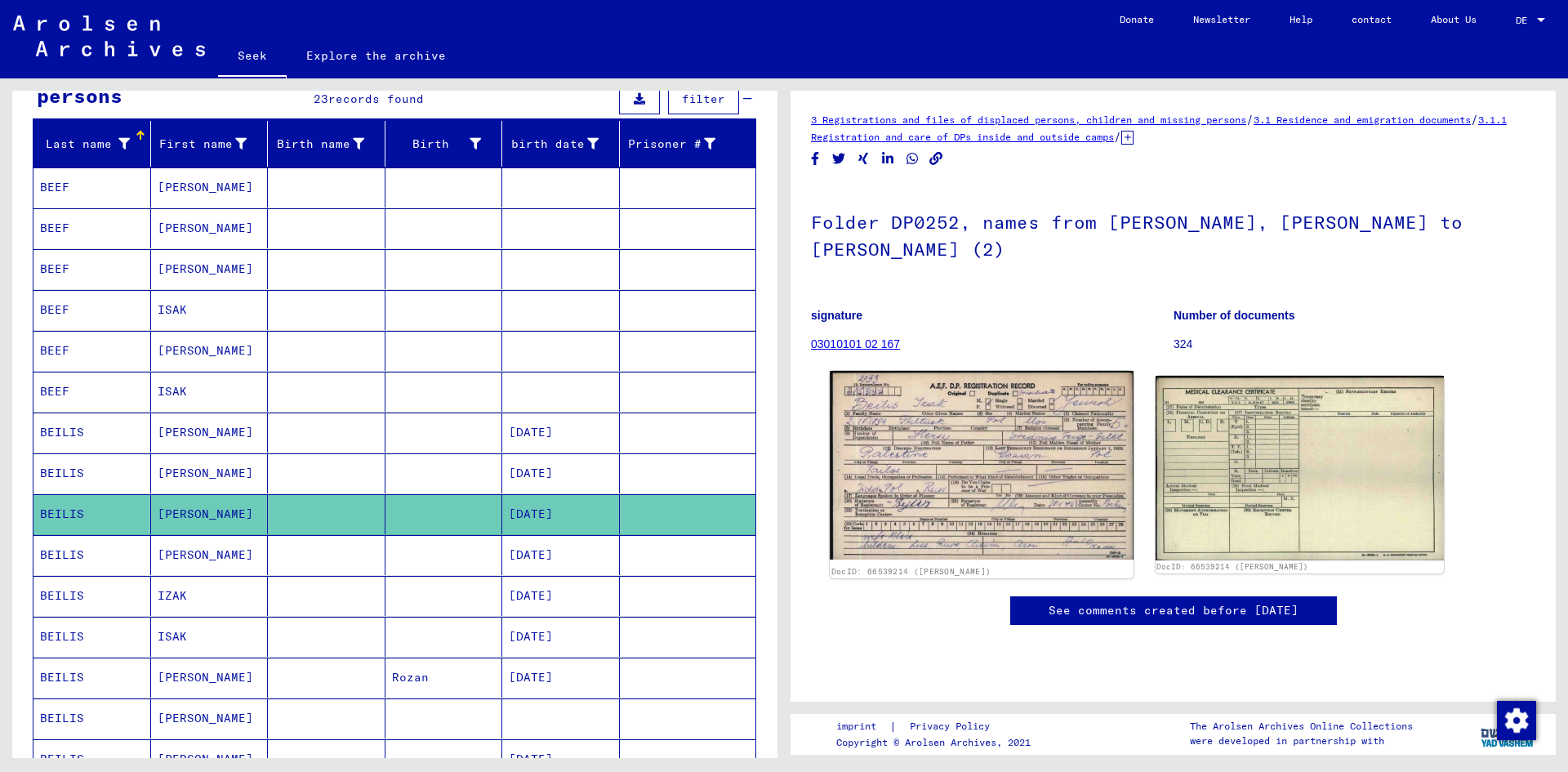
click at [962, 418] on img at bounding box center [981, 465] width 303 height 188
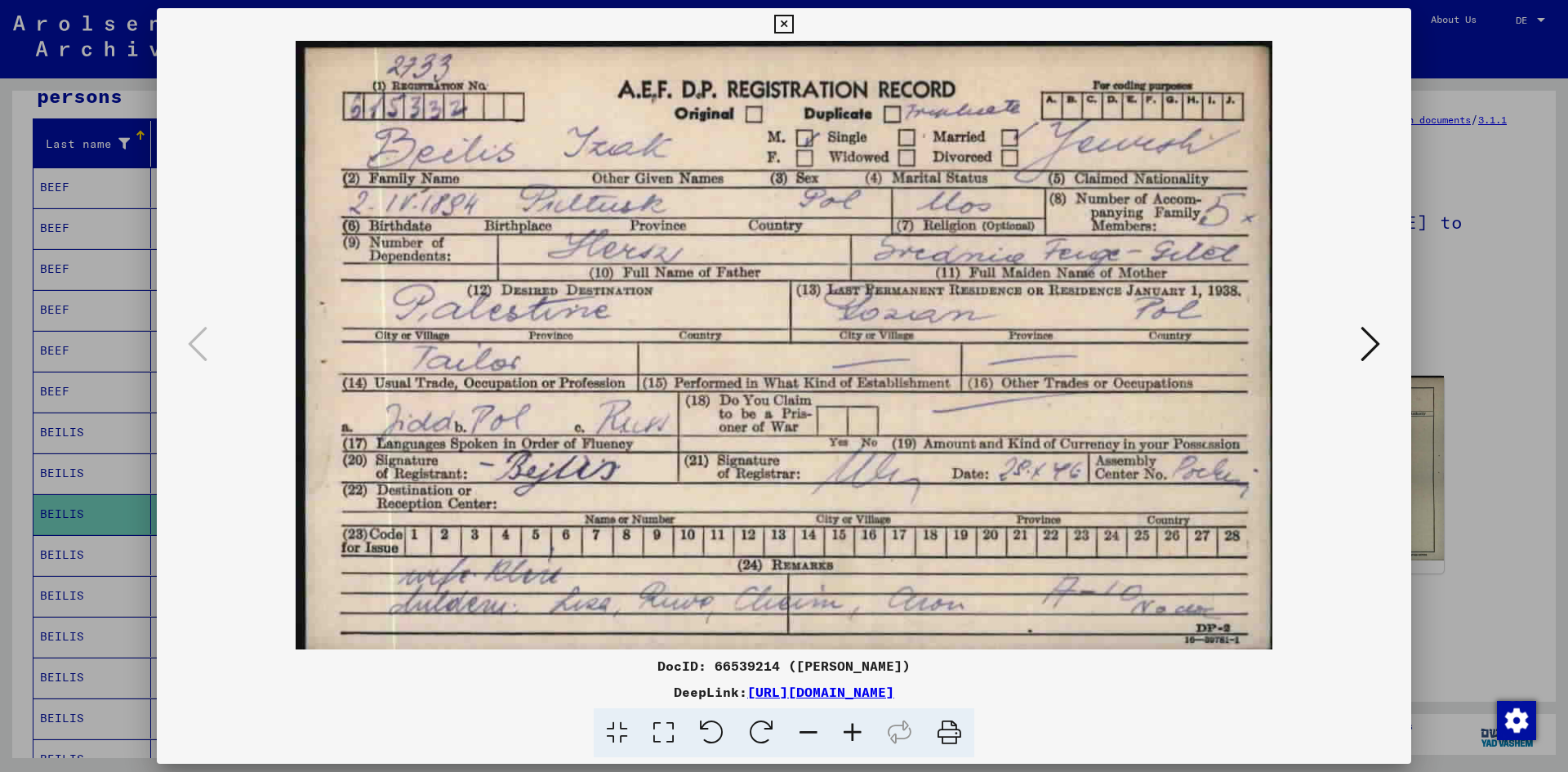
click at [793, 5] on div at bounding box center [784, 386] width 1568 height 772
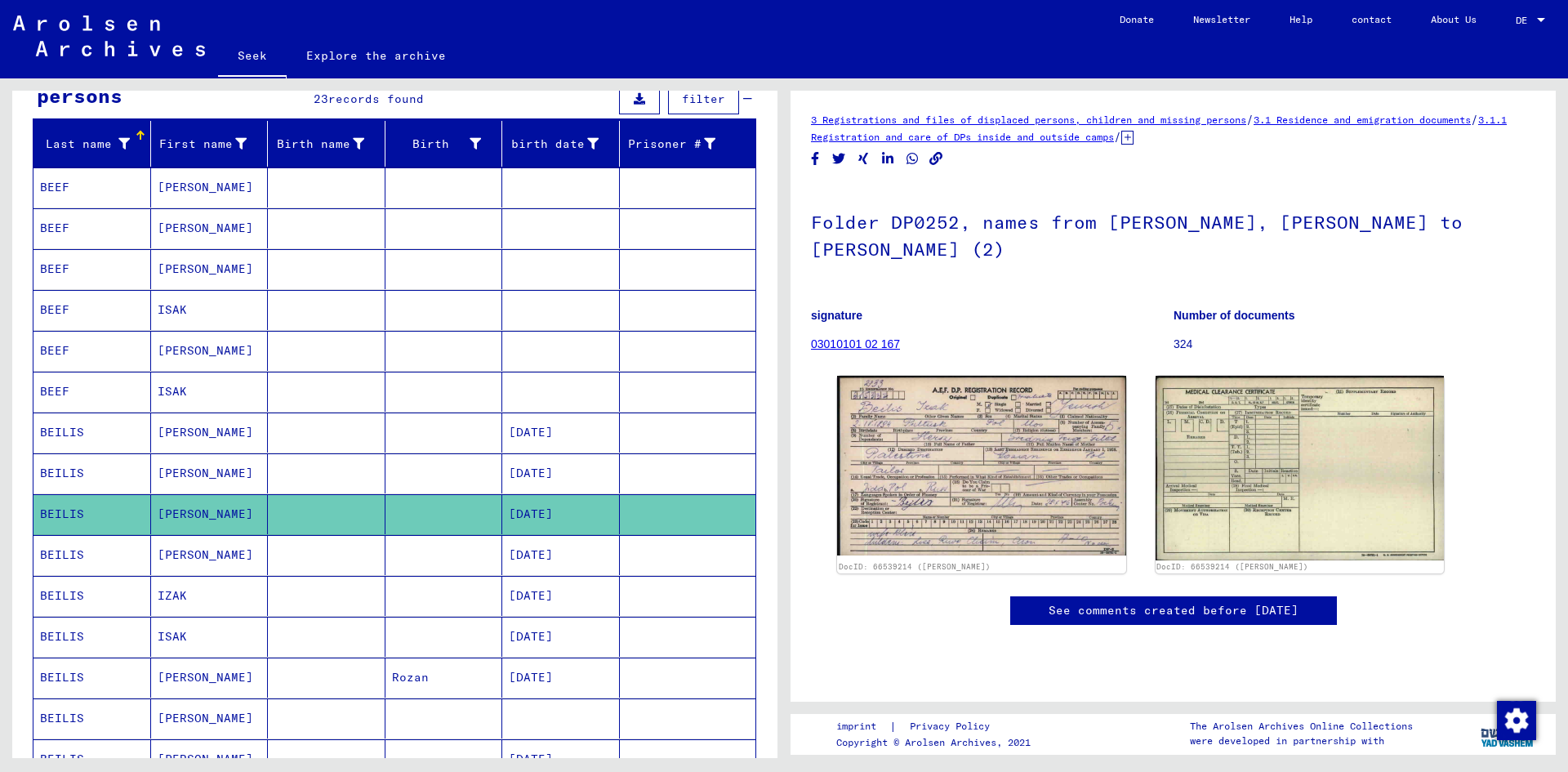
click at [192, 547] on mat-cell "[PERSON_NAME]" at bounding box center [210, 555] width 118 height 40
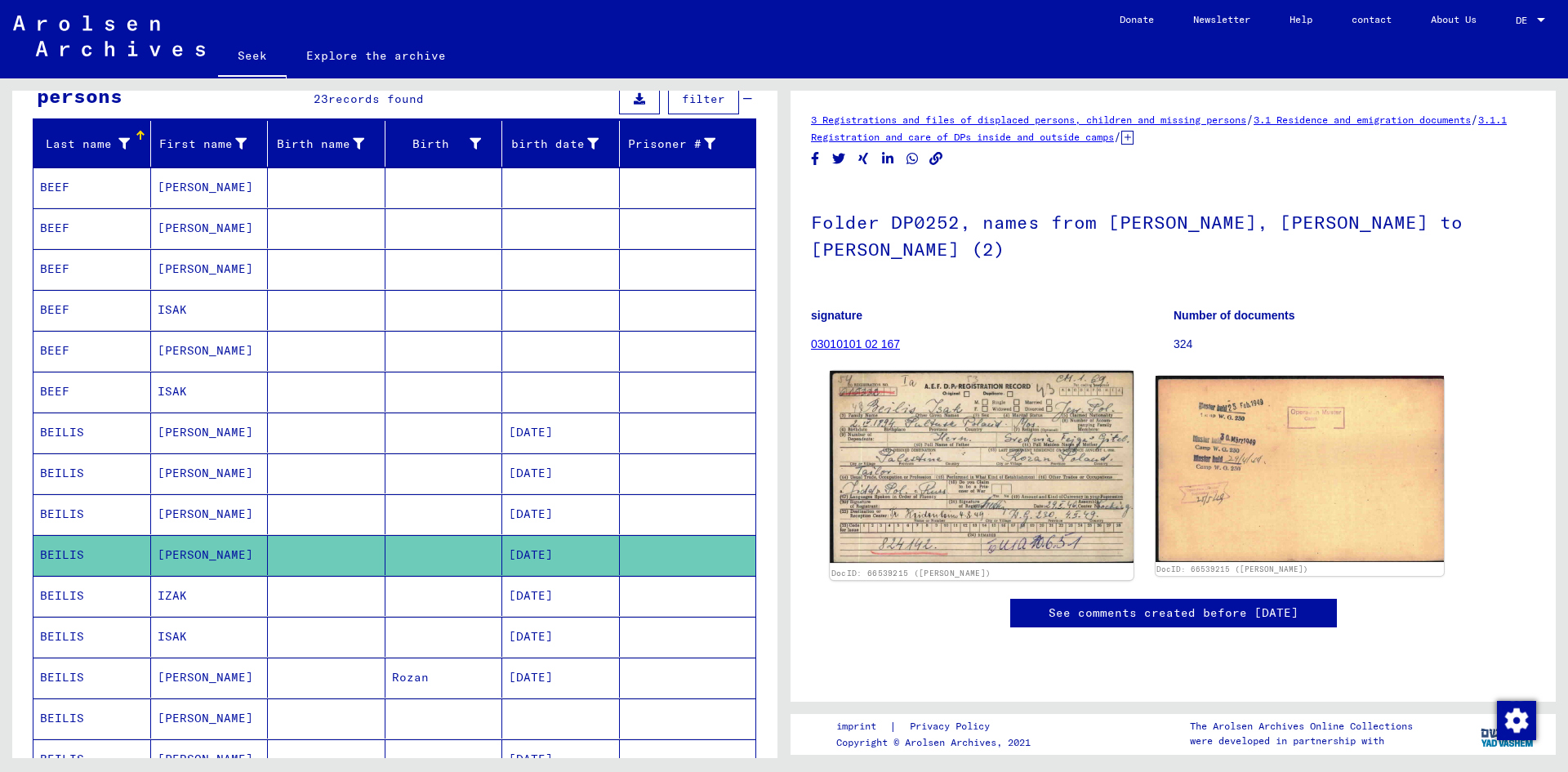
click at [1056, 498] on img at bounding box center [981, 467] width 303 height 192
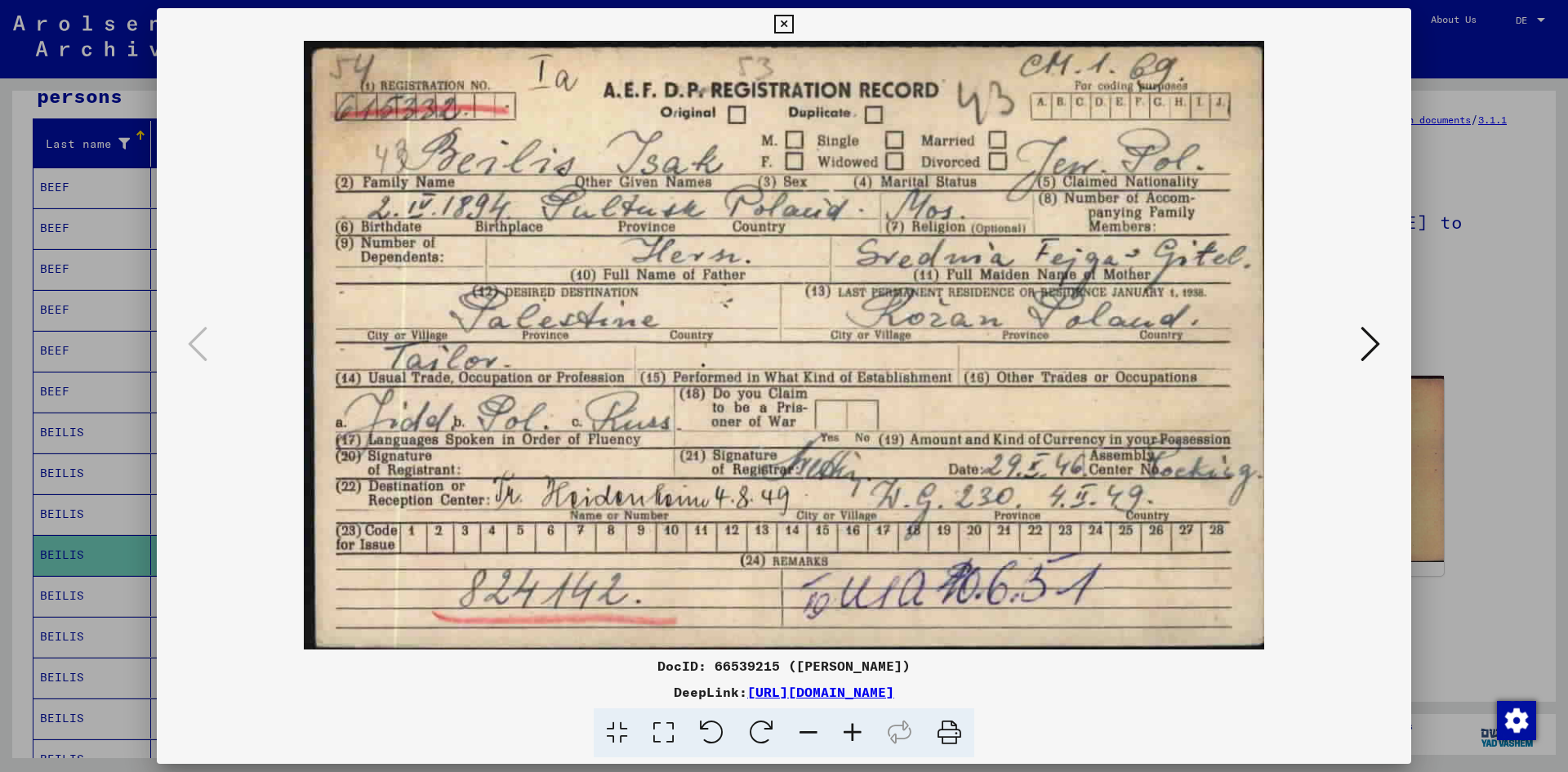
click at [794, 22] on button at bounding box center [784, 25] width 29 height 33
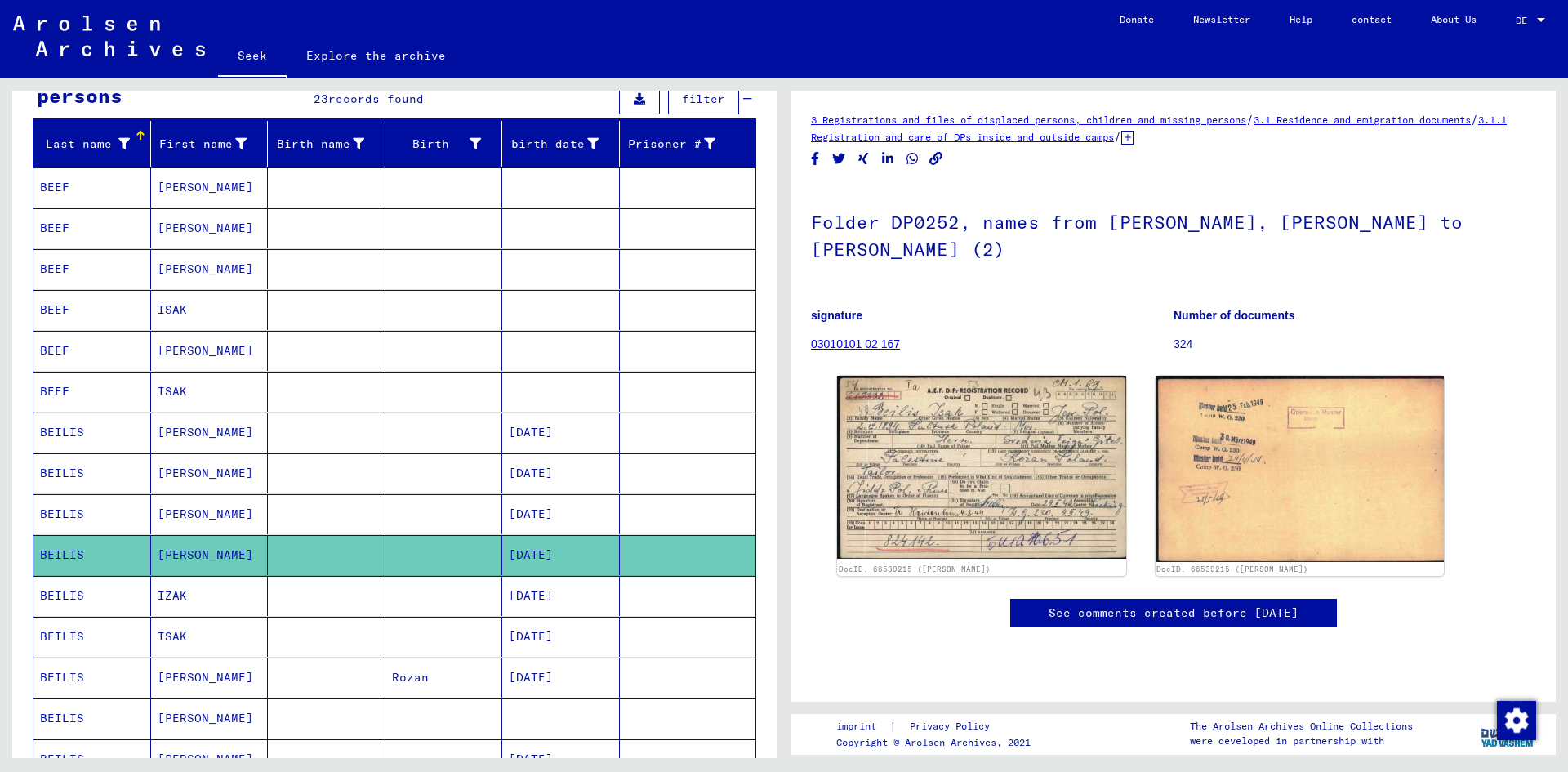
click at [182, 600] on font "IZAK" at bounding box center [172, 595] width 30 height 14
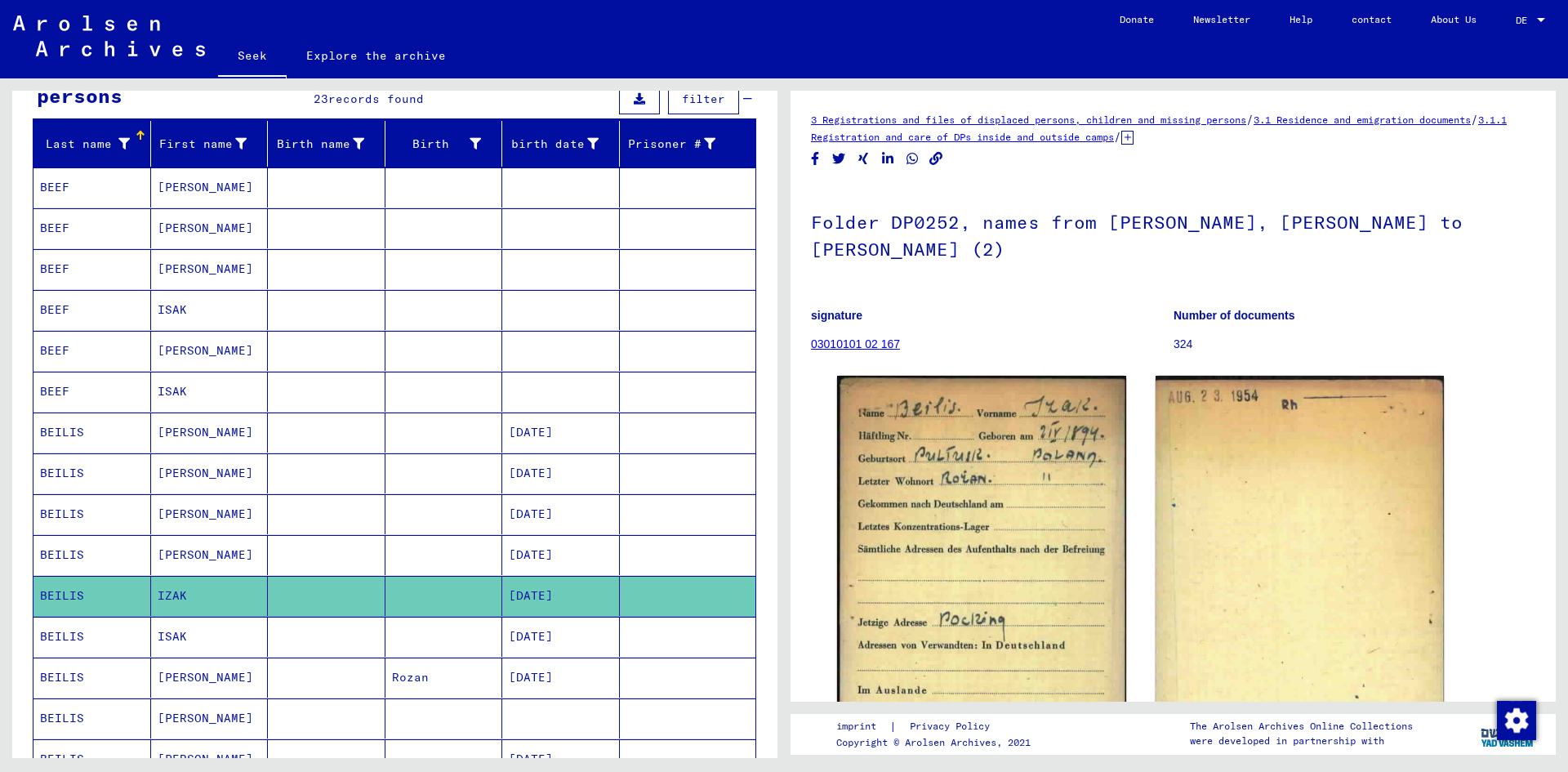
click at [232, 626] on mat-cell "ISAK" at bounding box center [210, 636] width 118 height 40
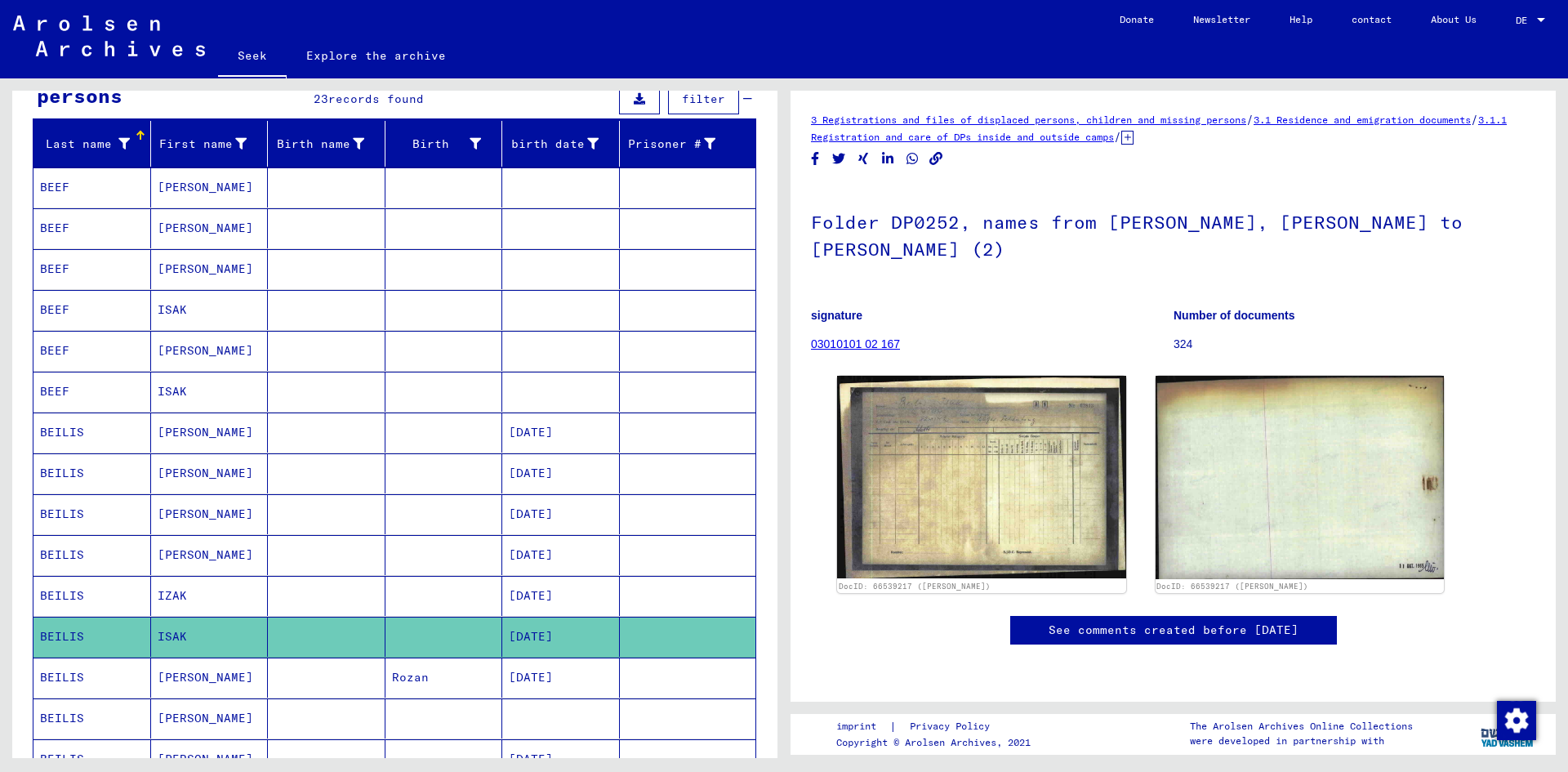
click at [229, 686] on mat-cell "[PERSON_NAME]" at bounding box center [210, 677] width 118 height 40
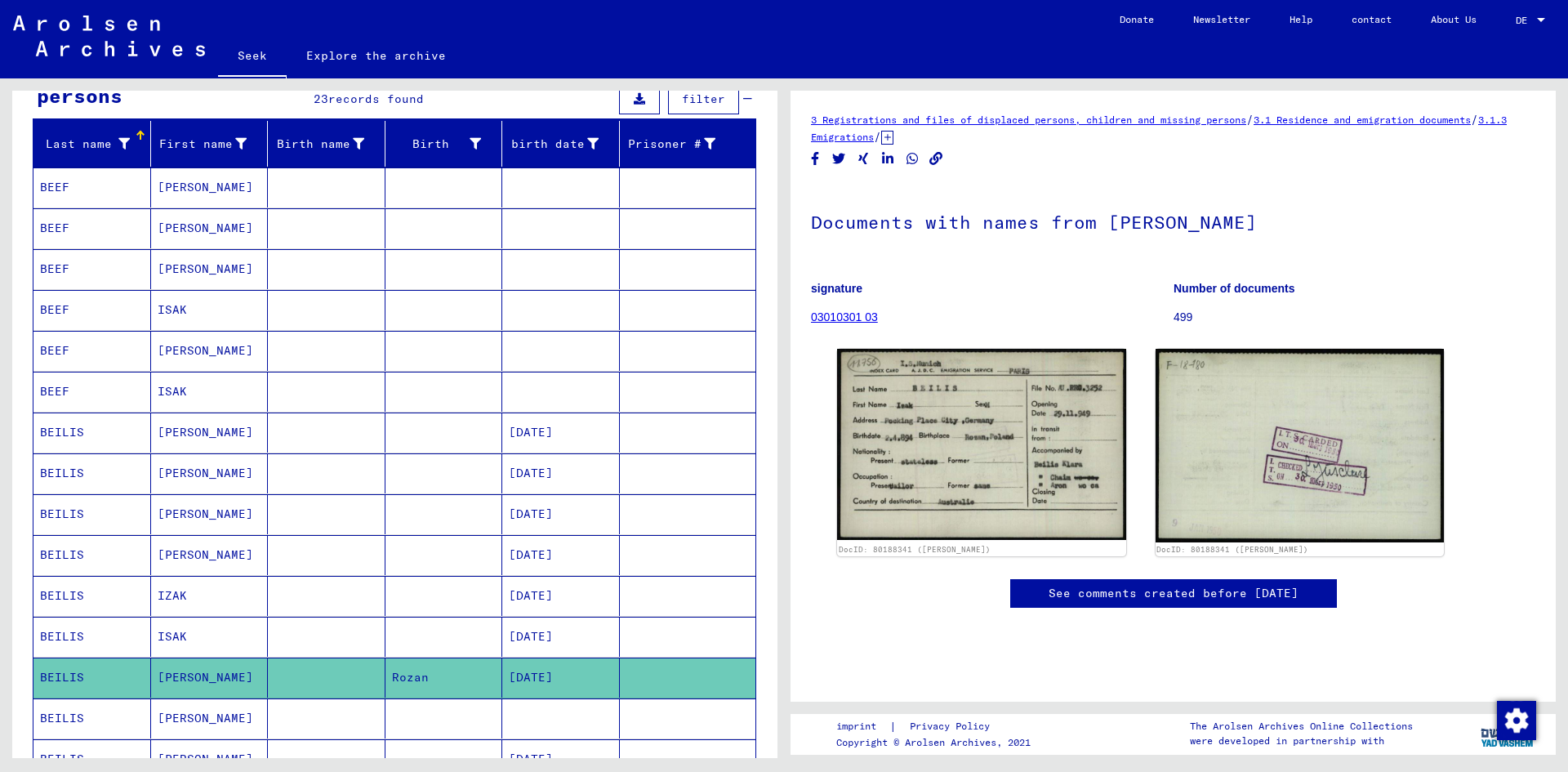
click at [231, 496] on mat-cell "[PERSON_NAME]" at bounding box center [210, 514] width 118 height 40
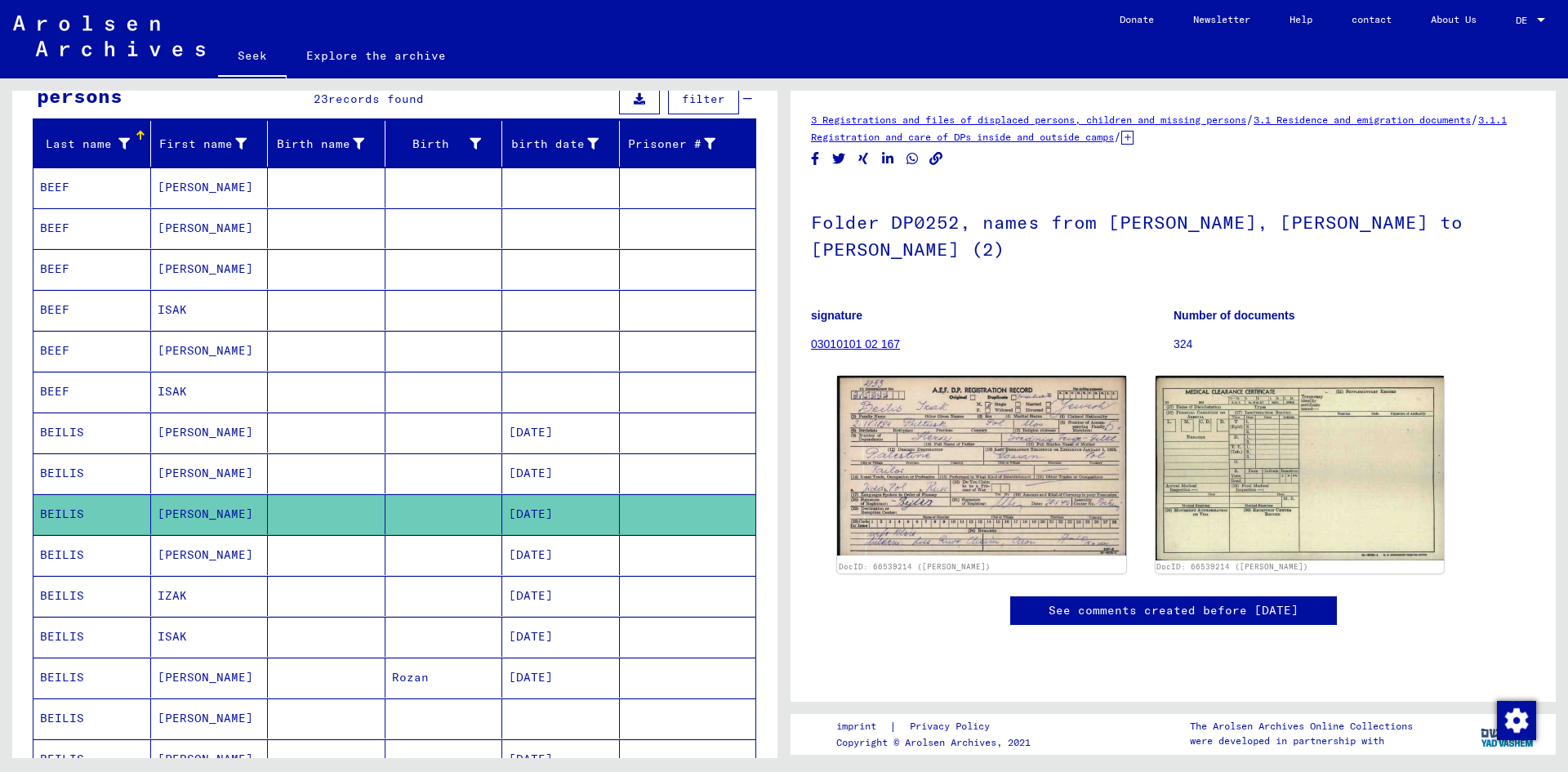
click at [216, 477] on mat-cell "[PERSON_NAME]" at bounding box center [210, 474] width 118 height 40
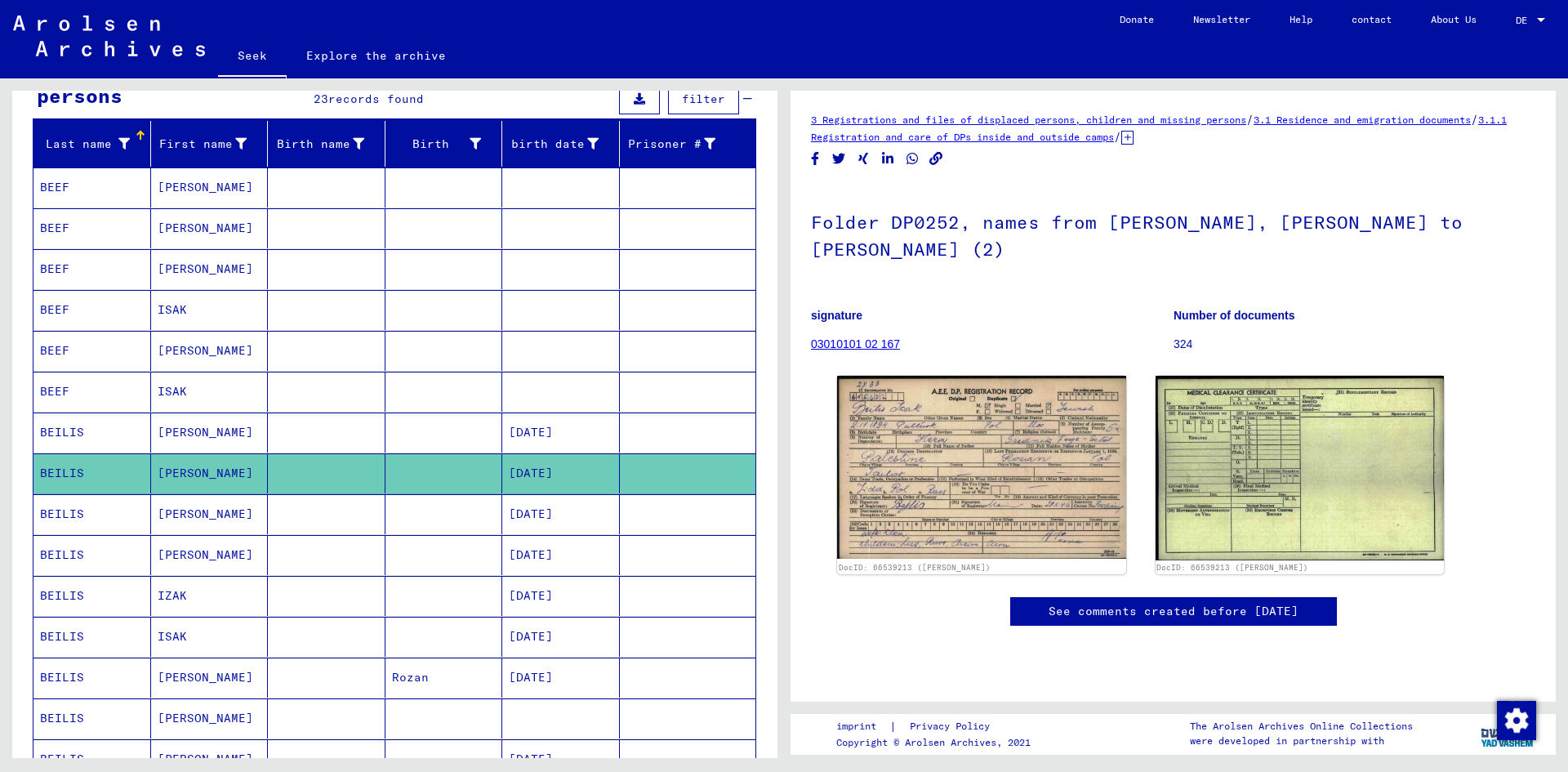
click at [210, 452] on mat-cell "[PERSON_NAME]" at bounding box center [210, 432] width 118 height 40
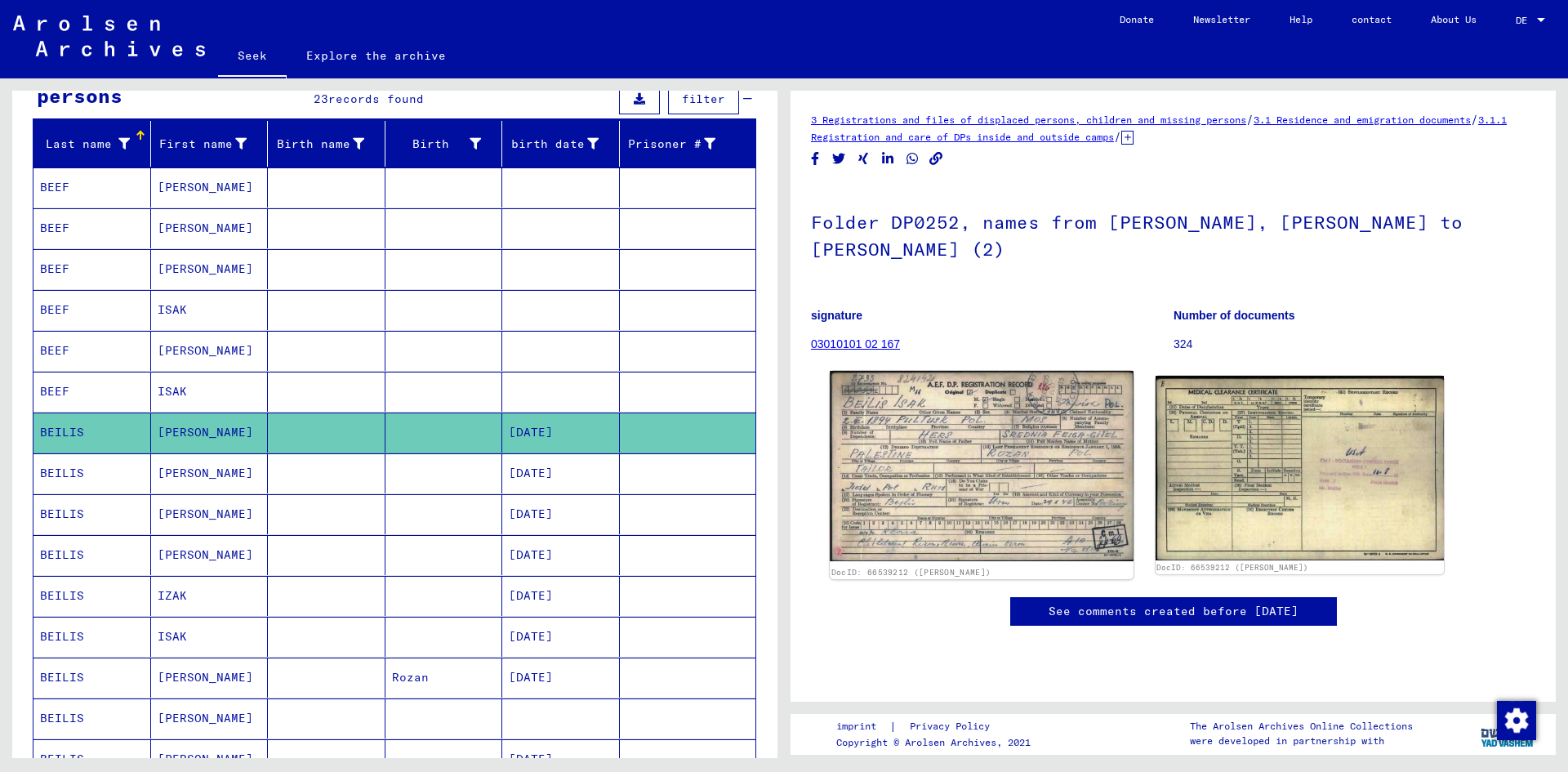
click at [906, 417] on img at bounding box center [981, 467] width 303 height 191
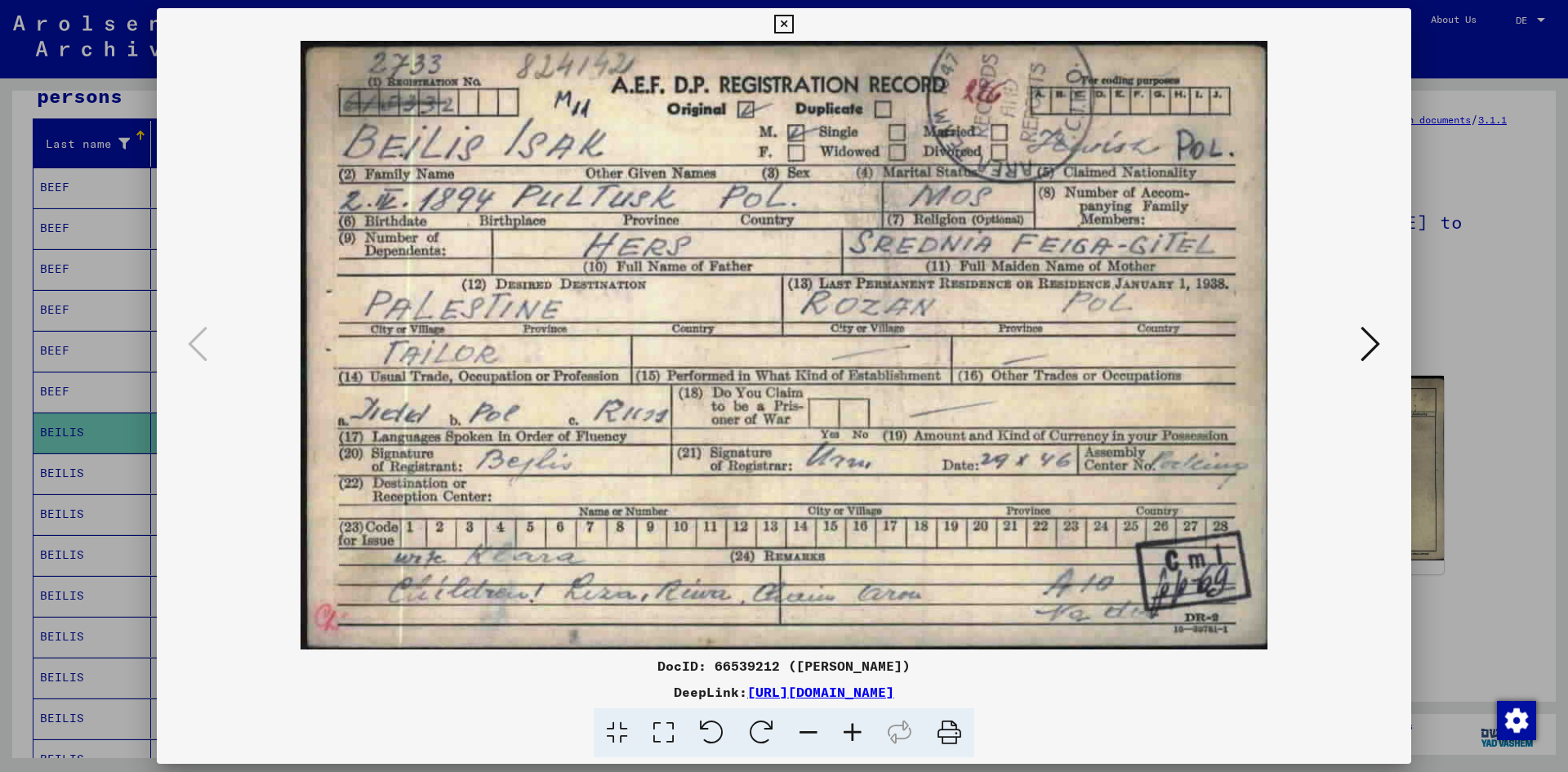
drag, startPoint x: 589, startPoint y: 604, endPoint x: 610, endPoint y: 588, distance: 26.4
click at [610, 588] on img at bounding box center [784, 345] width 1143 height 608
